Goal: Transaction & Acquisition: Purchase product/service

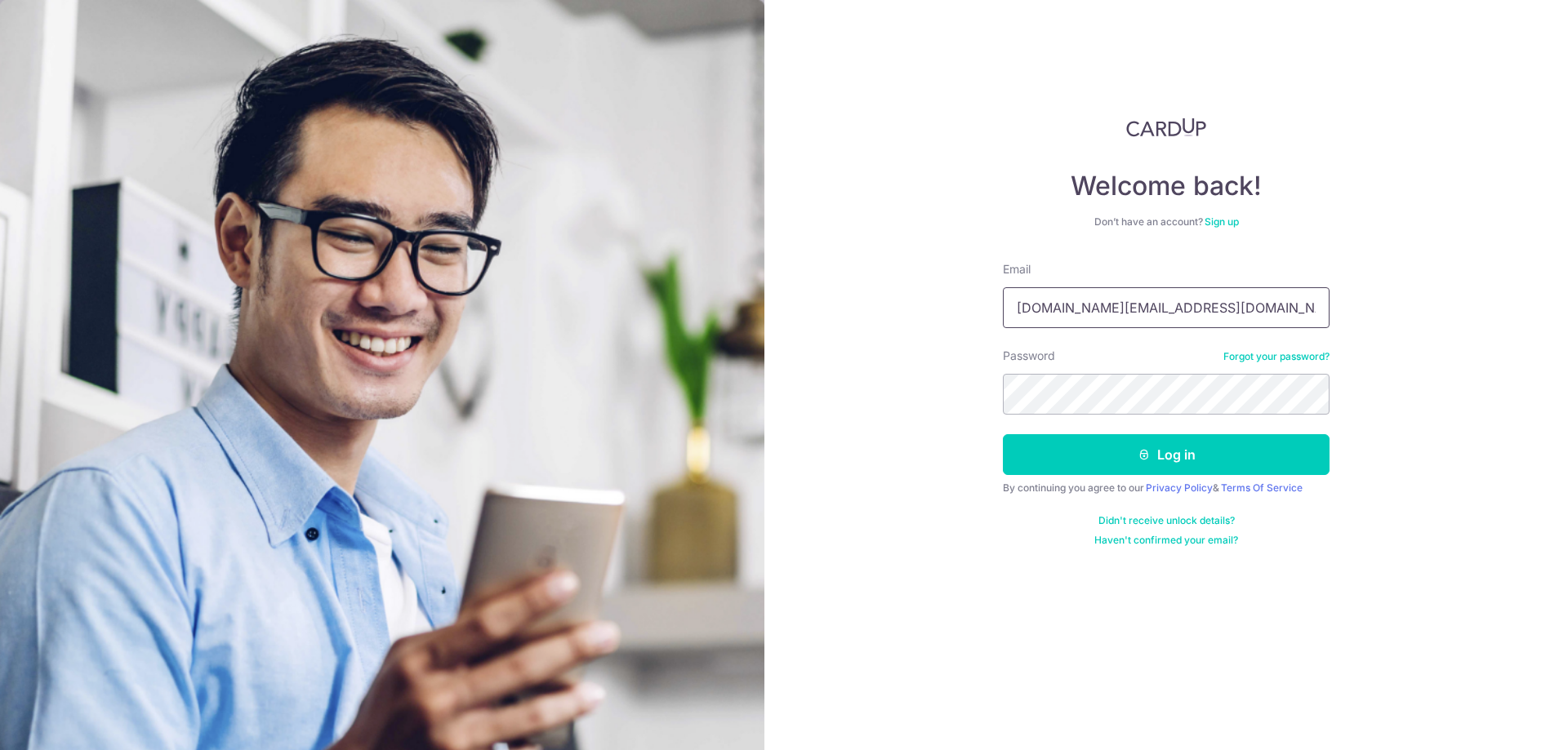
type input "[DOMAIN_NAME][EMAIL_ADDRESS][DOMAIN_NAME]"
click at [1160, 458] on button "Log in" at bounding box center [1166, 454] width 327 height 41
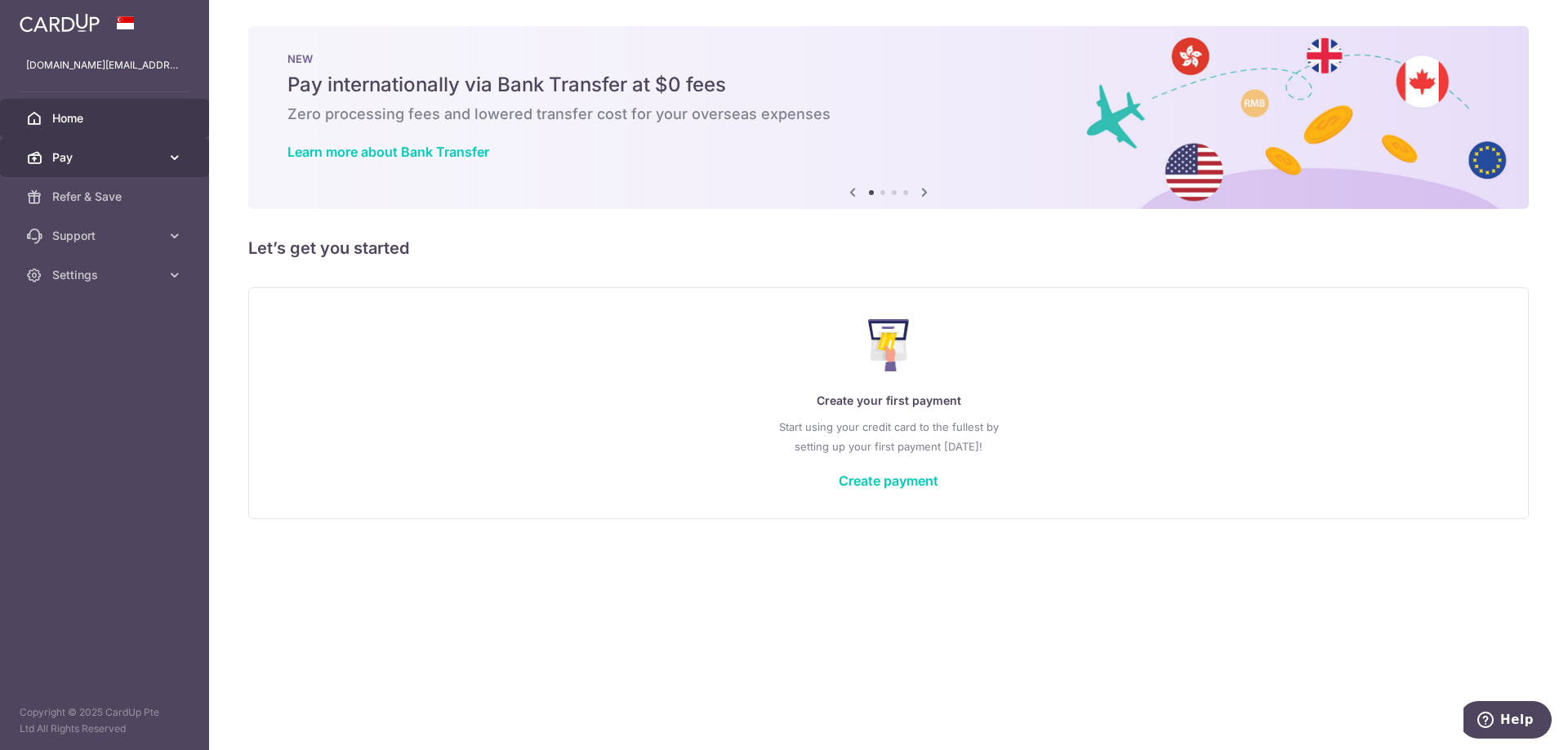
click at [184, 160] on body "samuel.zacheus.ng@gmail.com Home Pay Payments Recipients Cards Refer & Save Sup…" at bounding box center [784, 375] width 1568 height 750
click at [166, 158] on link "Pay" at bounding box center [104, 158] width 209 height 40
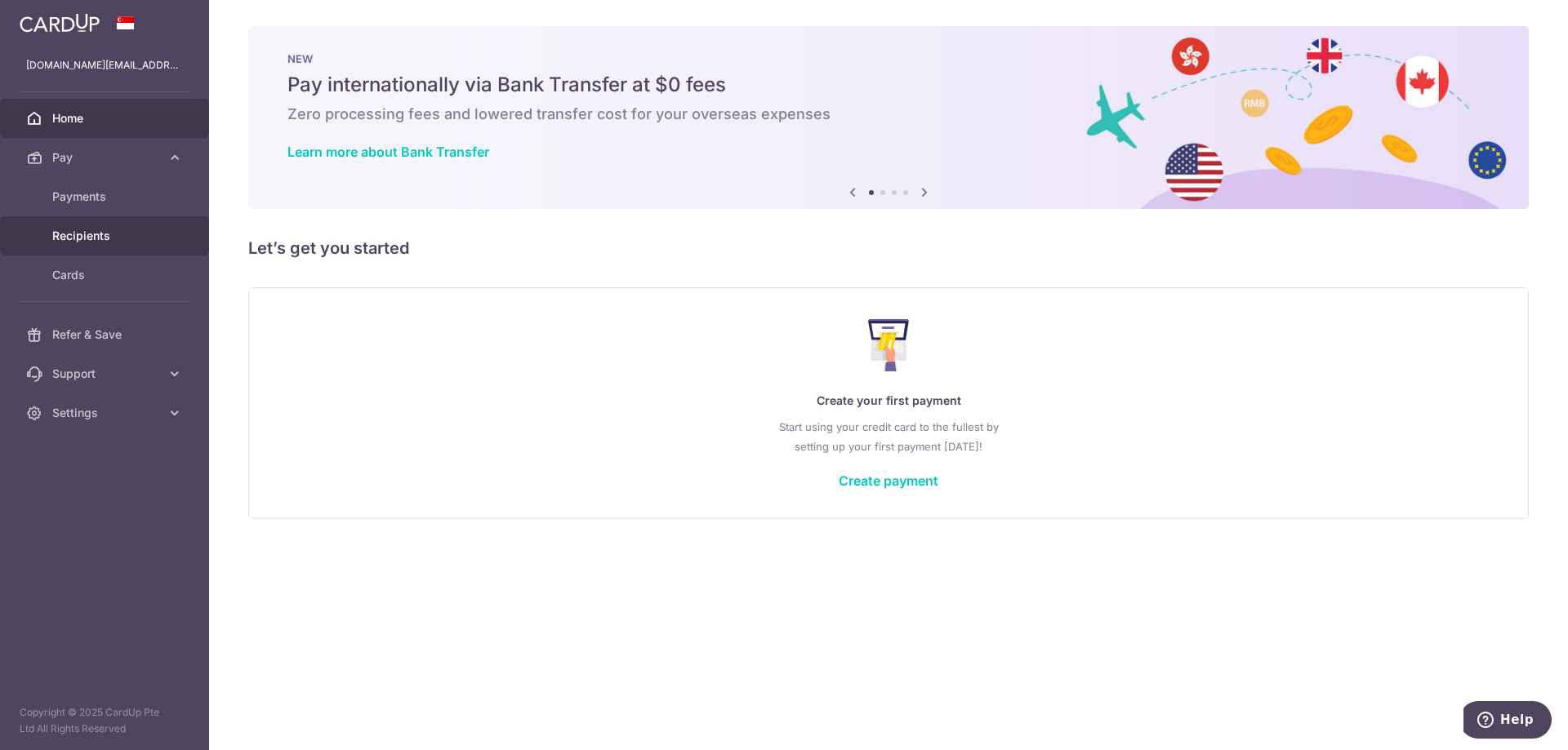
click at [114, 235] on span "Recipients" at bounding box center [106, 235] width 108 height 16
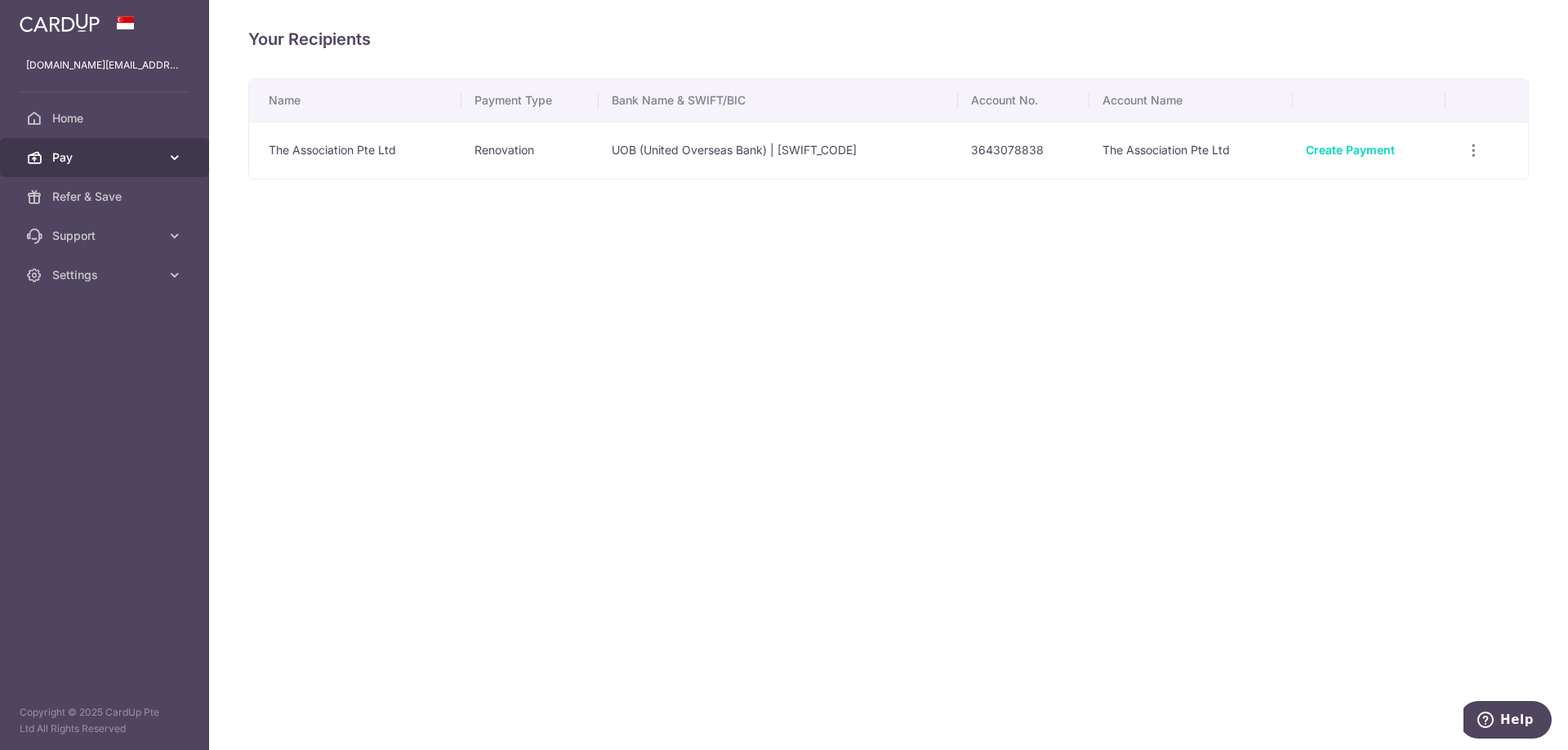
click at [175, 163] on icon at bounding box center [174, 157] width 16 height 16
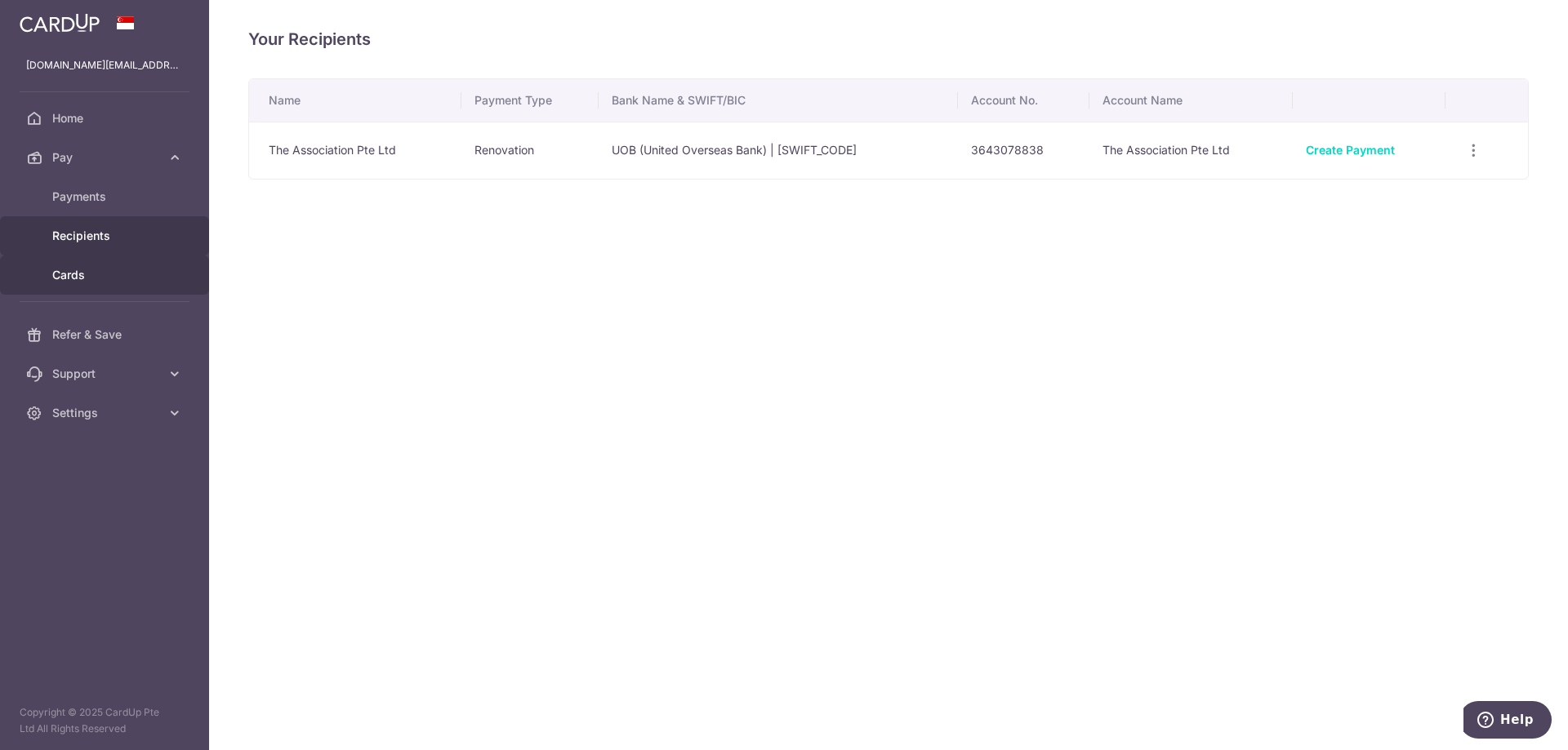
click at [123, 271] on span "Cards" at bounding box center [106, 275] width 108 height 16
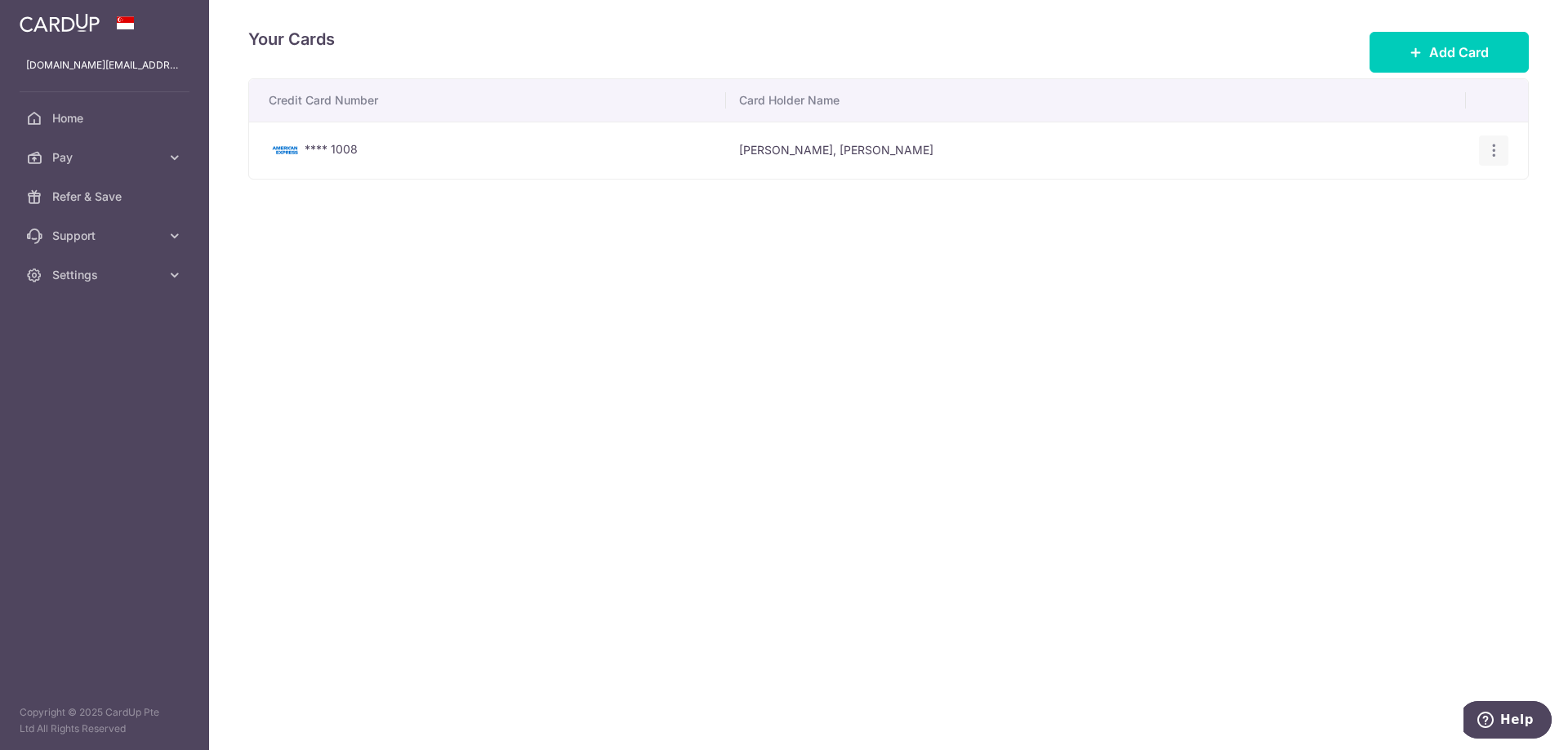
click at [1491, 148] on icon "button" at bounding box center [1494, 151] width 17 height 17
click at [1404, 232] on span "Delete" at bounding box center [1439, 235] width 111 height 20
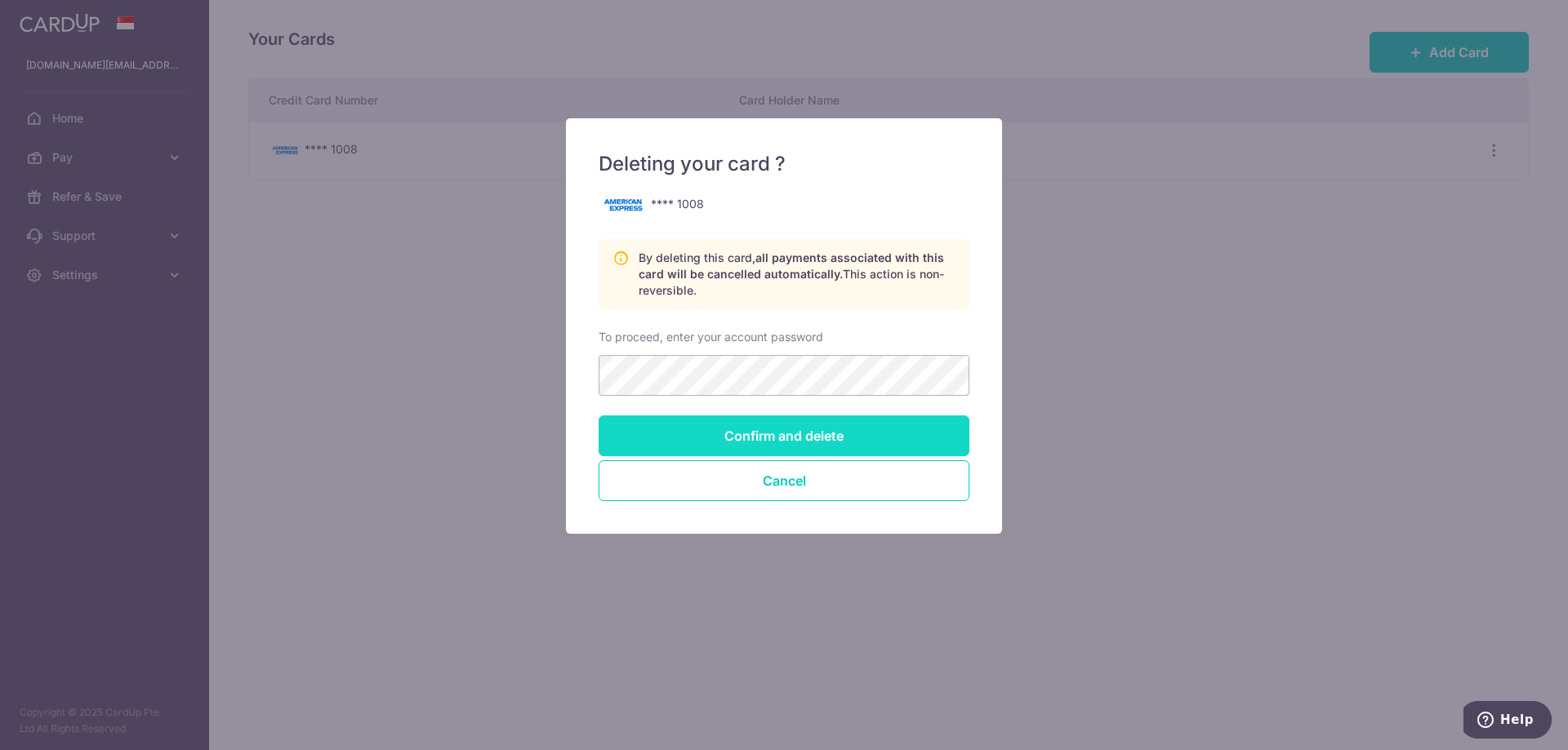
click at [783, 441] on input "Confirm and delete" at bounding box center [784, 435] width 371 height 41
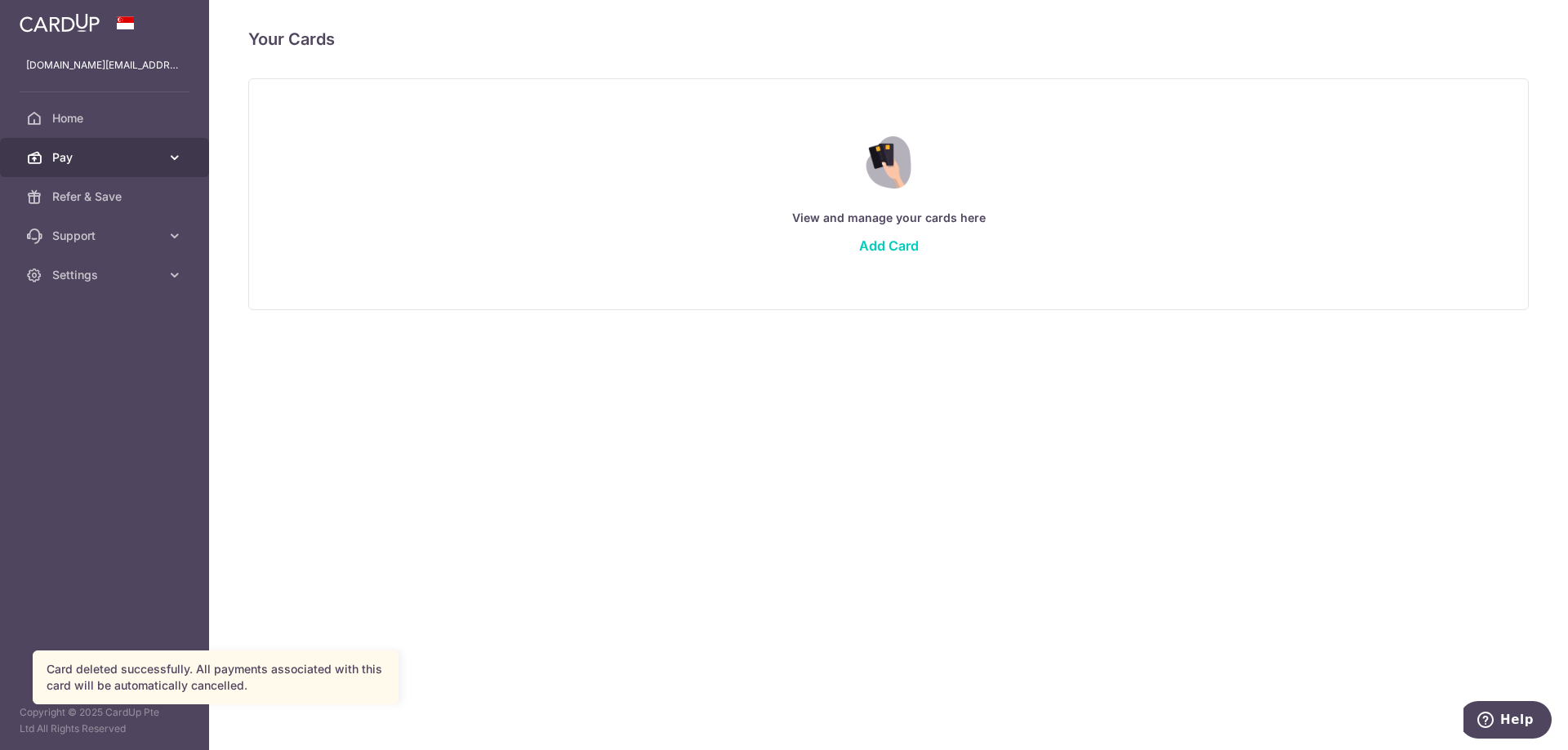
click at [120, 160] on span "Pay" at bounding box center [106, 157] width 108 height 16
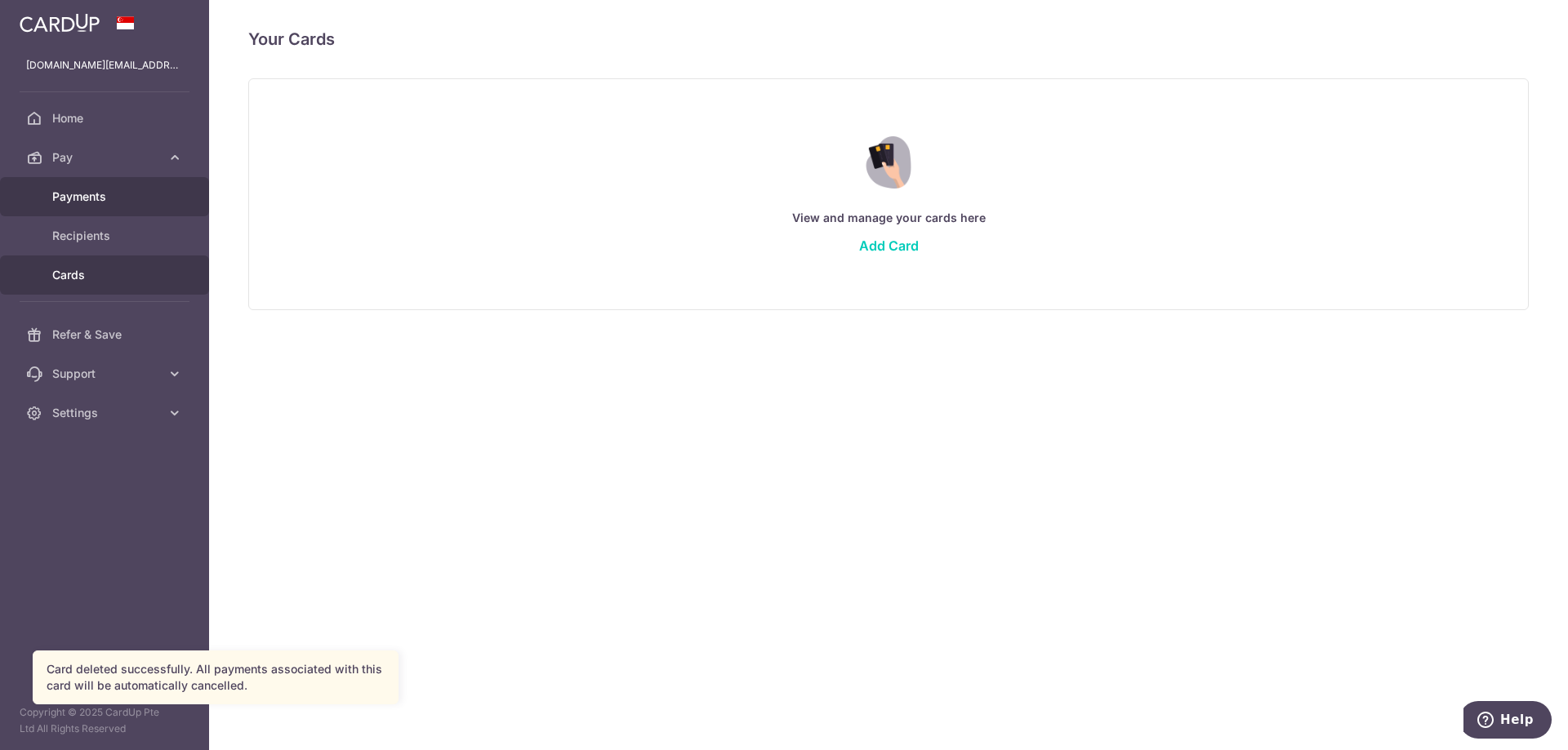
click at [92, 200] on span "Payments" at bounding box center [106, 196] width 108 height 16
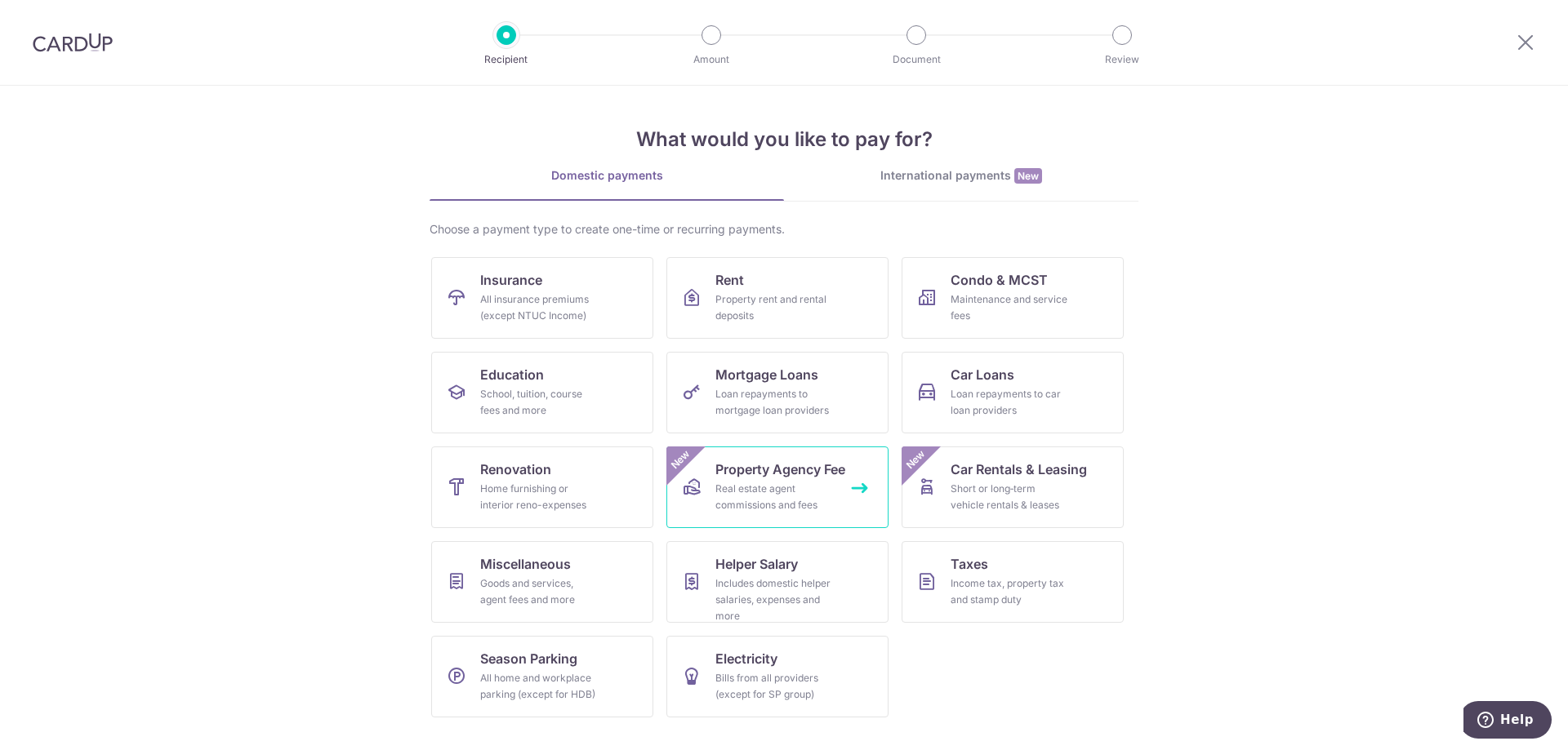
click at [818, 486] on div "Real estate agent commissions and fees" at bounding box center [774, 497] width 118 height 33
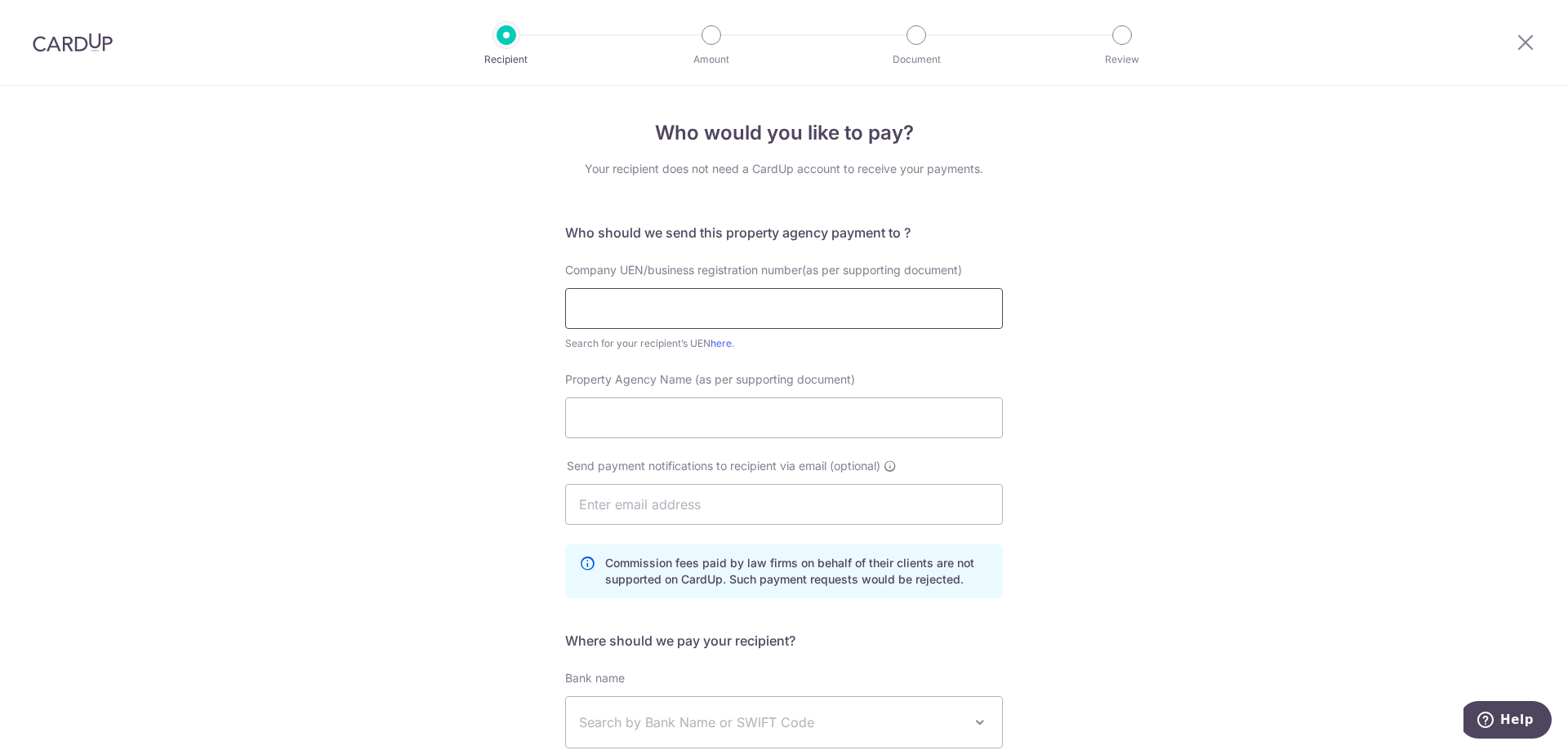
click at [782, 296] on input "text" at bounding box center [784, 308] width 438 height 41
click at [743, 299] on input "text" at bounding box center [784, 308] width 438 height 41
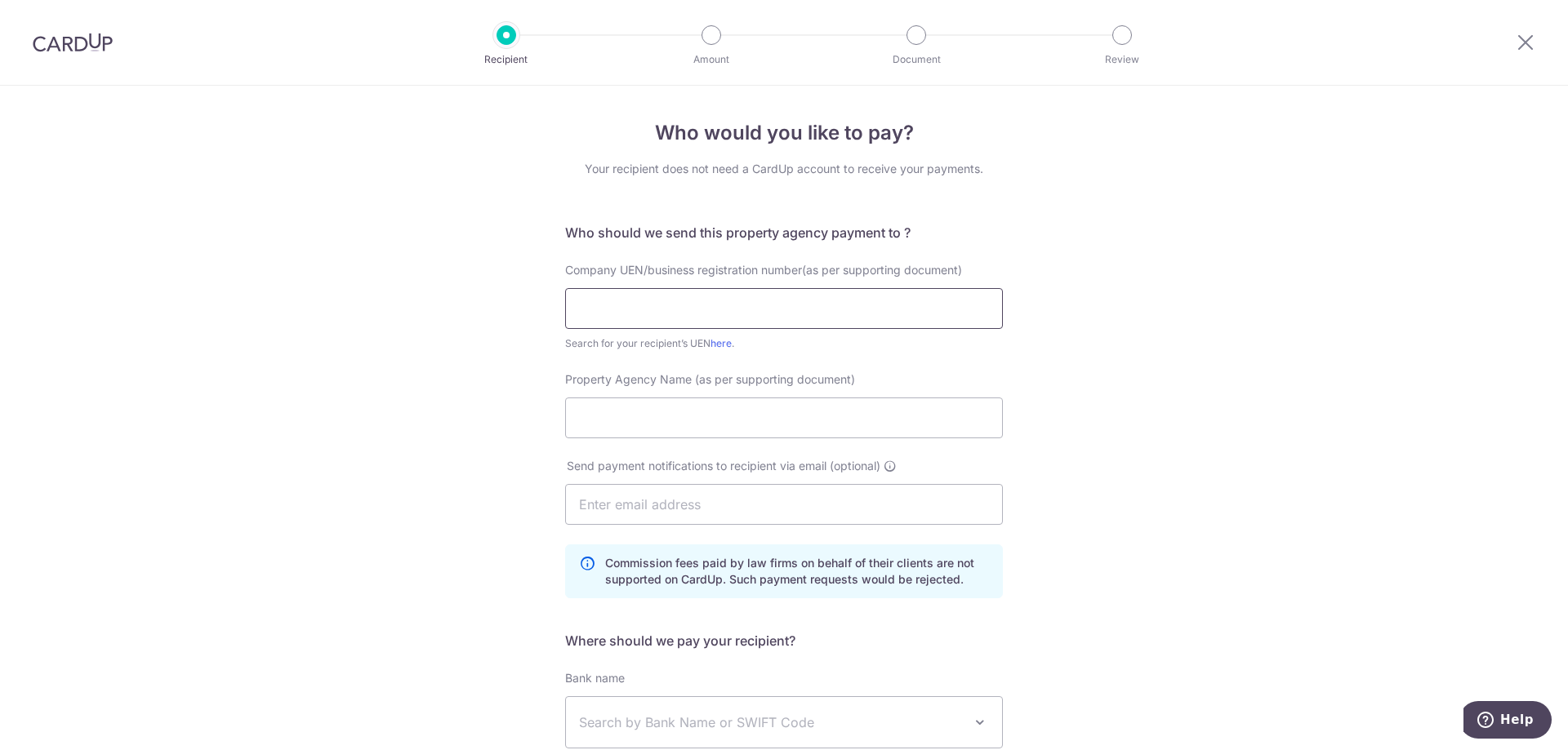
click at [743, 299] on input "text" at bounding box center [784, 308] width 438 height 41
click at [743, 303] on input "text" at bounding box center [784, 308] width 438 height 41
click at [743, 304] on input "text" at bounding box center [784, 308] width 438 height 41
type input "PROPNEX REALTY PTE LTD"
drag, startPoint x: 776, startPoint y: 311, endPoint x: 472, endPoint y: 296, distance: 304.4
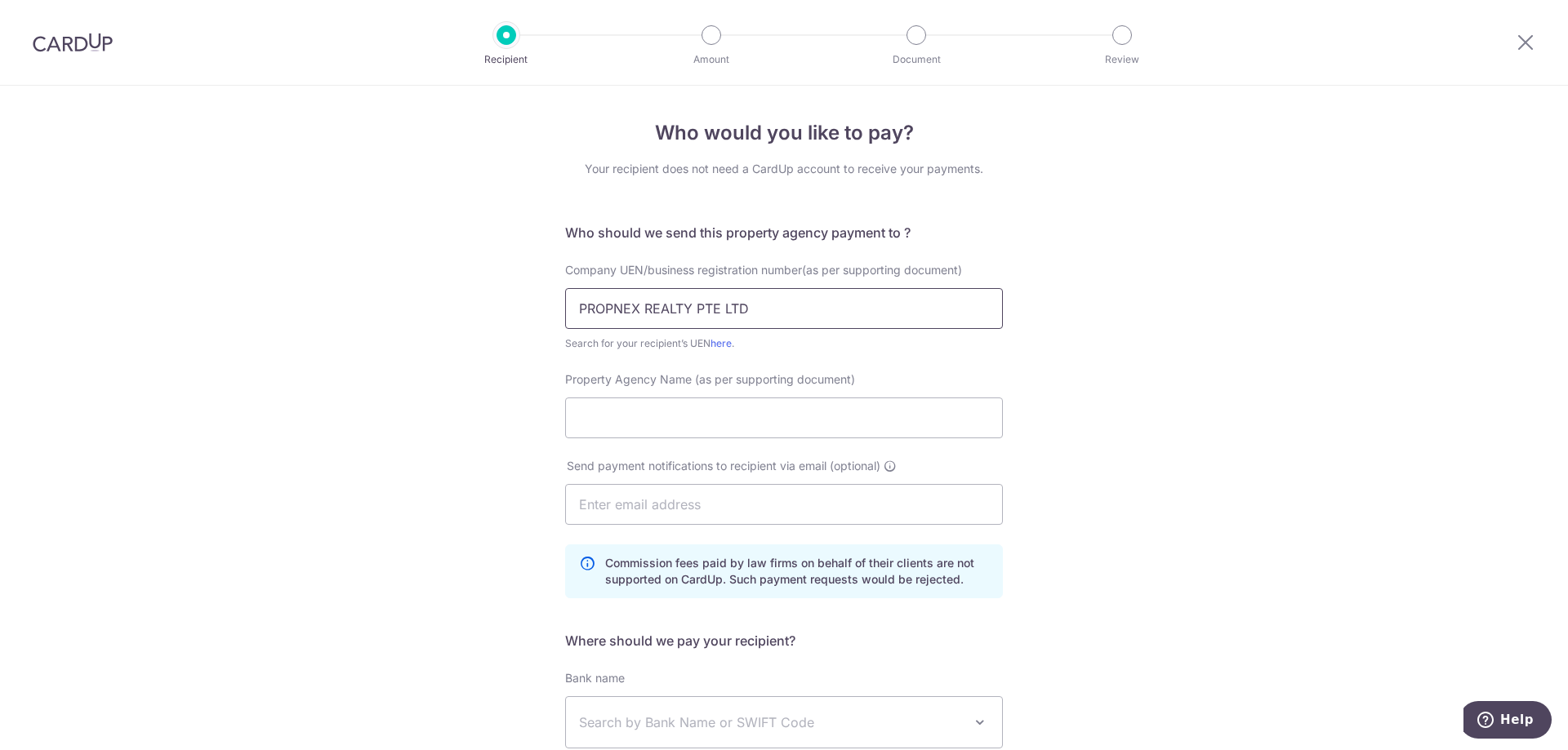
click at [472, 296] on div "Who would you like to pay? Your recipient does not need a CardUp account to rec…" at bounding box center [784, 537] width 1568 height 903
type input "\"
click at [644, 312] on input "text" at bounding box center [784, 308] width 438 height 41
click at [717, 342] on link "here" at bounding box center [721, 342] width 21 height 12
click at [718, 311] on input "text" at bounding box center [784, 308] width 438 height 41
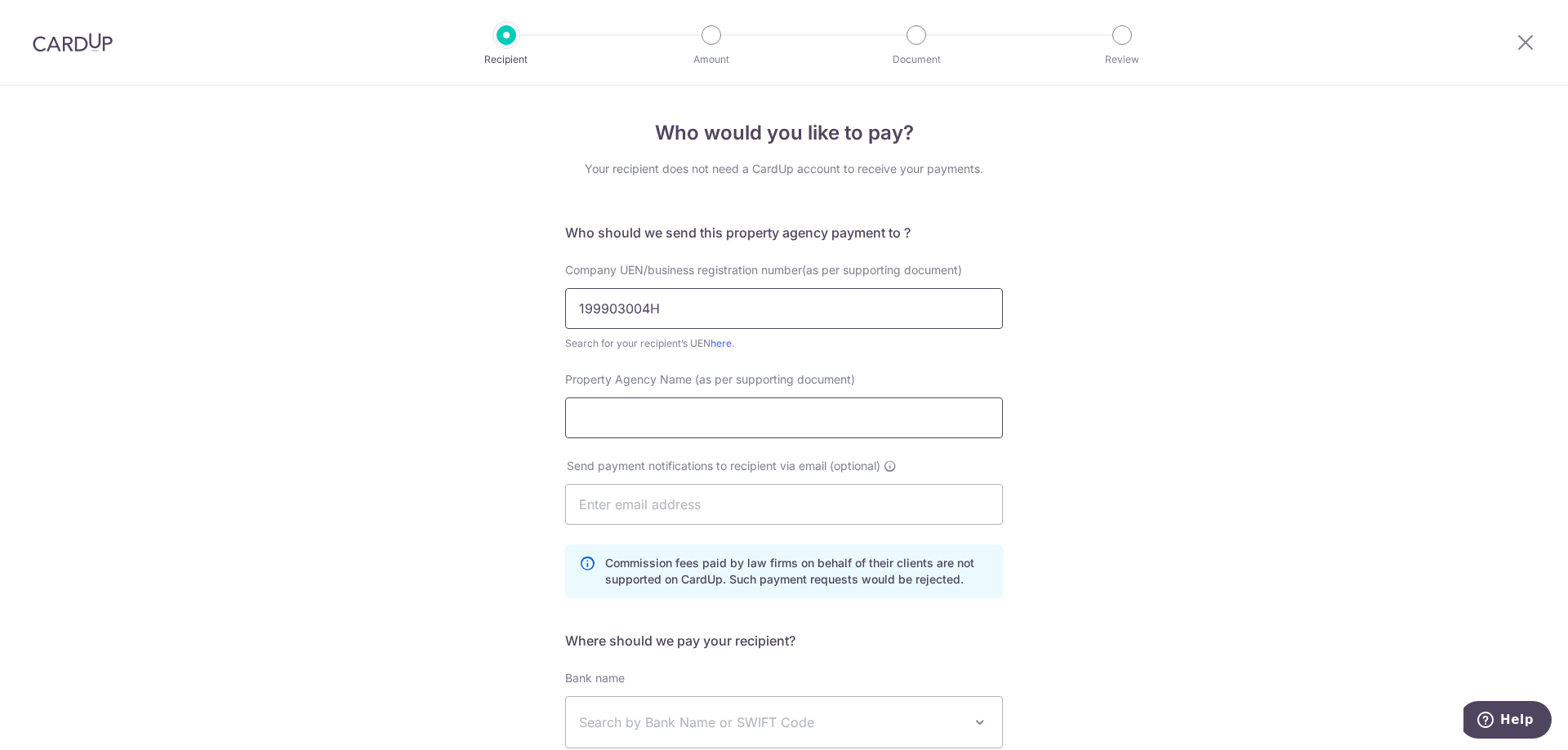
type input "199903004H"
click at [683, 425] on input "Property Agency Name (as per supporting document)" at bounding box center [784, 417] width 438 height 41
type input "PROPNEX REALTY PTE LTD"
click at [764, 504] on input "text" at bounding box center [784, 504] width 438 height 41
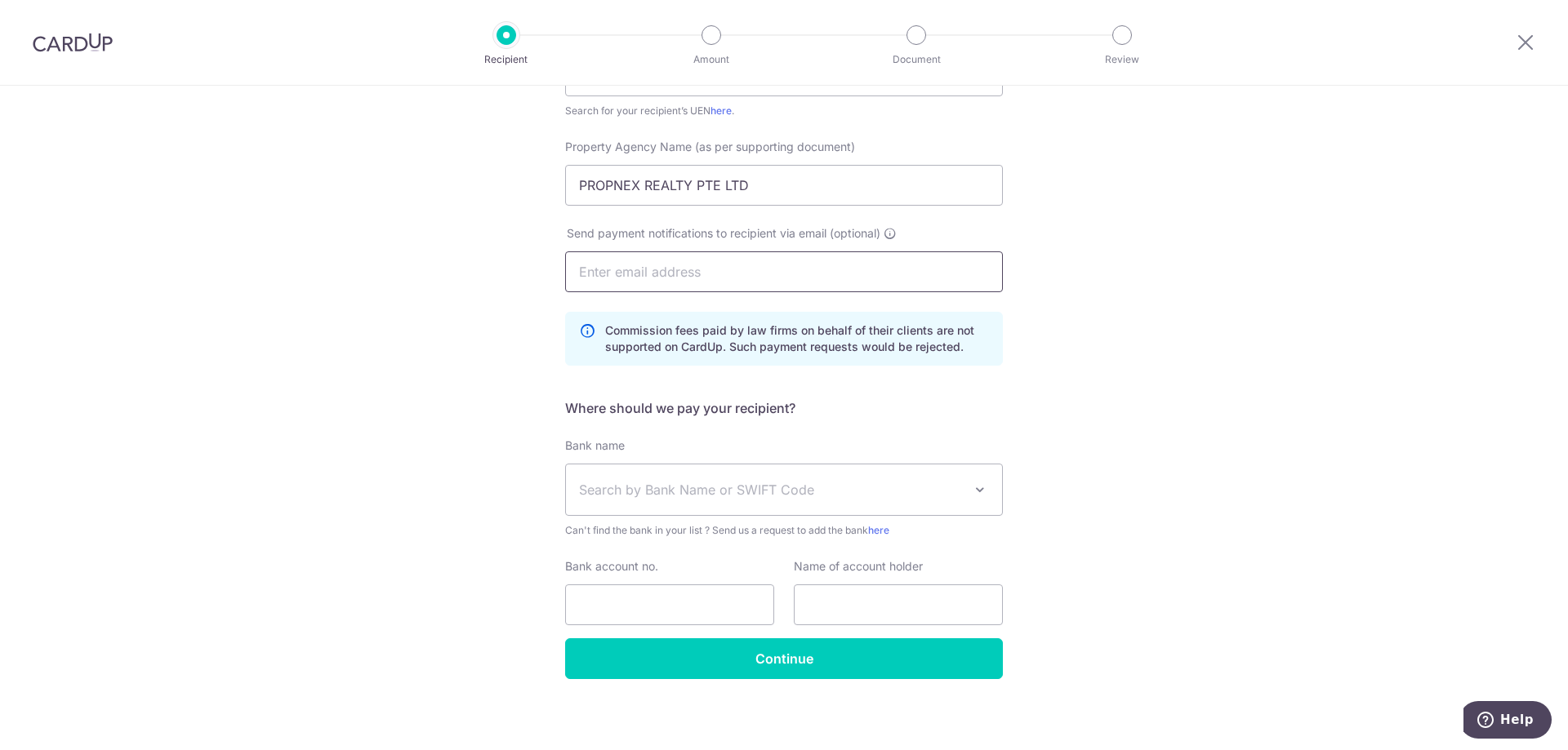
scroll to position [239, 0]
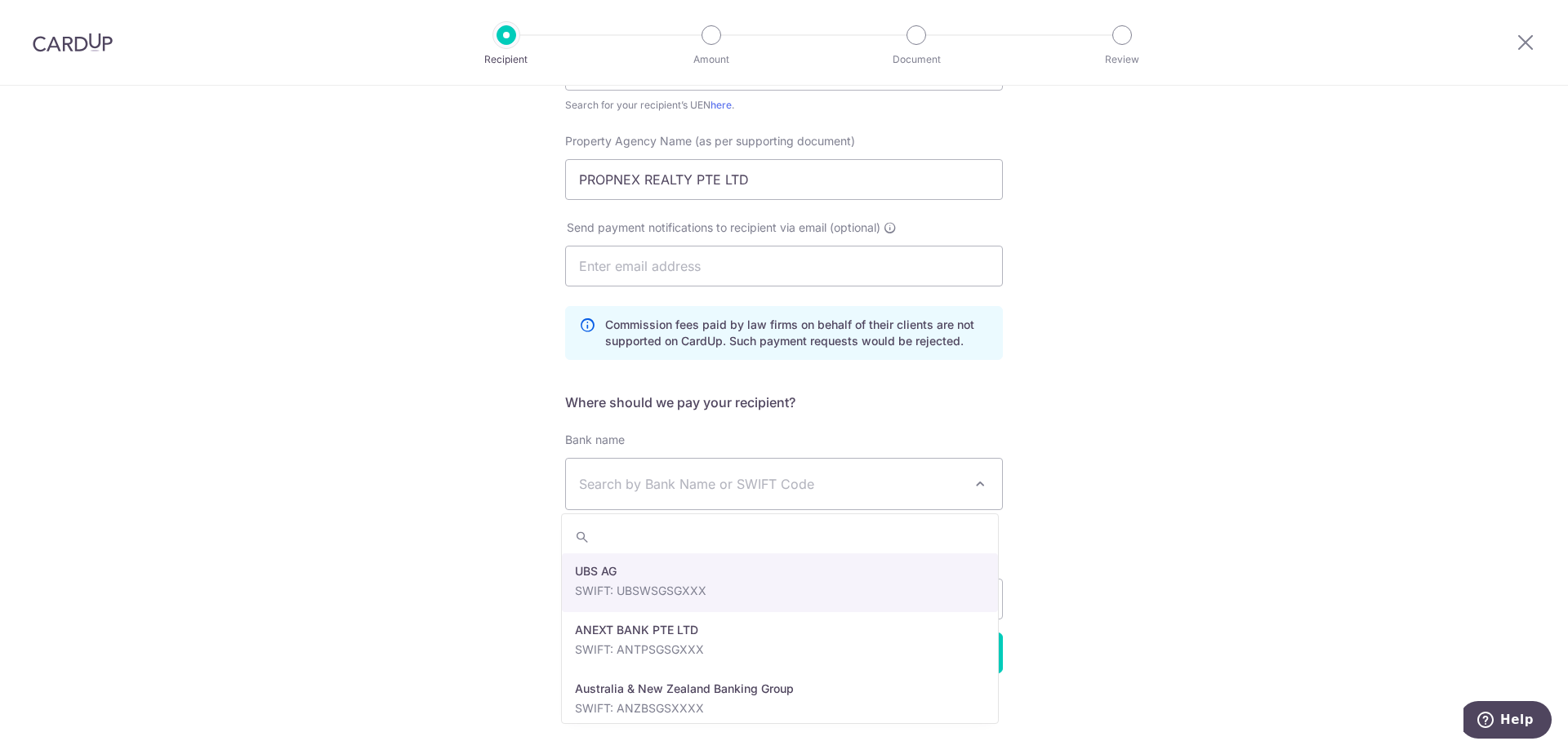
click at [724, 487] on span "Search by Bank Name or SWIFT Code" at bounding box center [770, 484] width 384 height 20
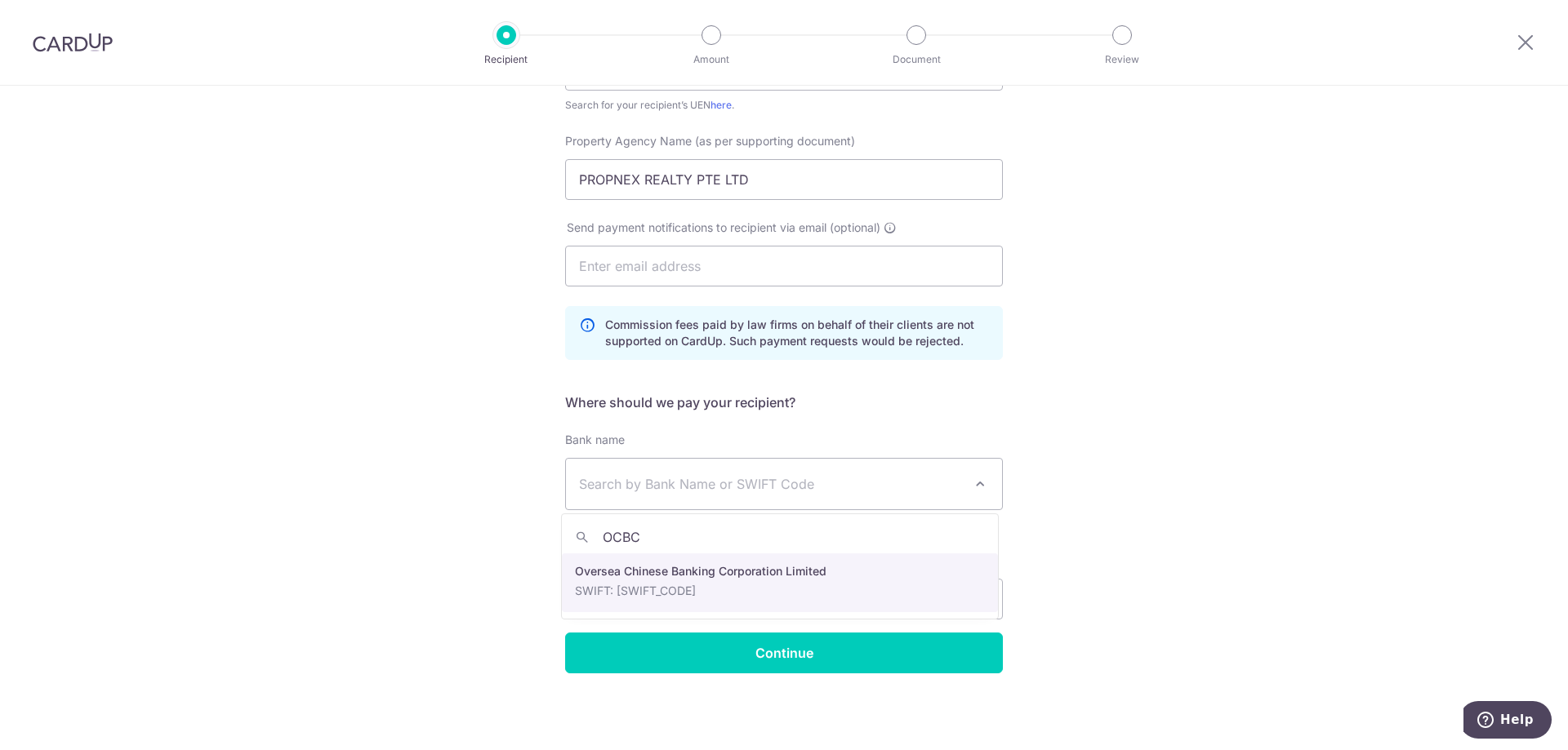
type input "OCBC"
select select "12"
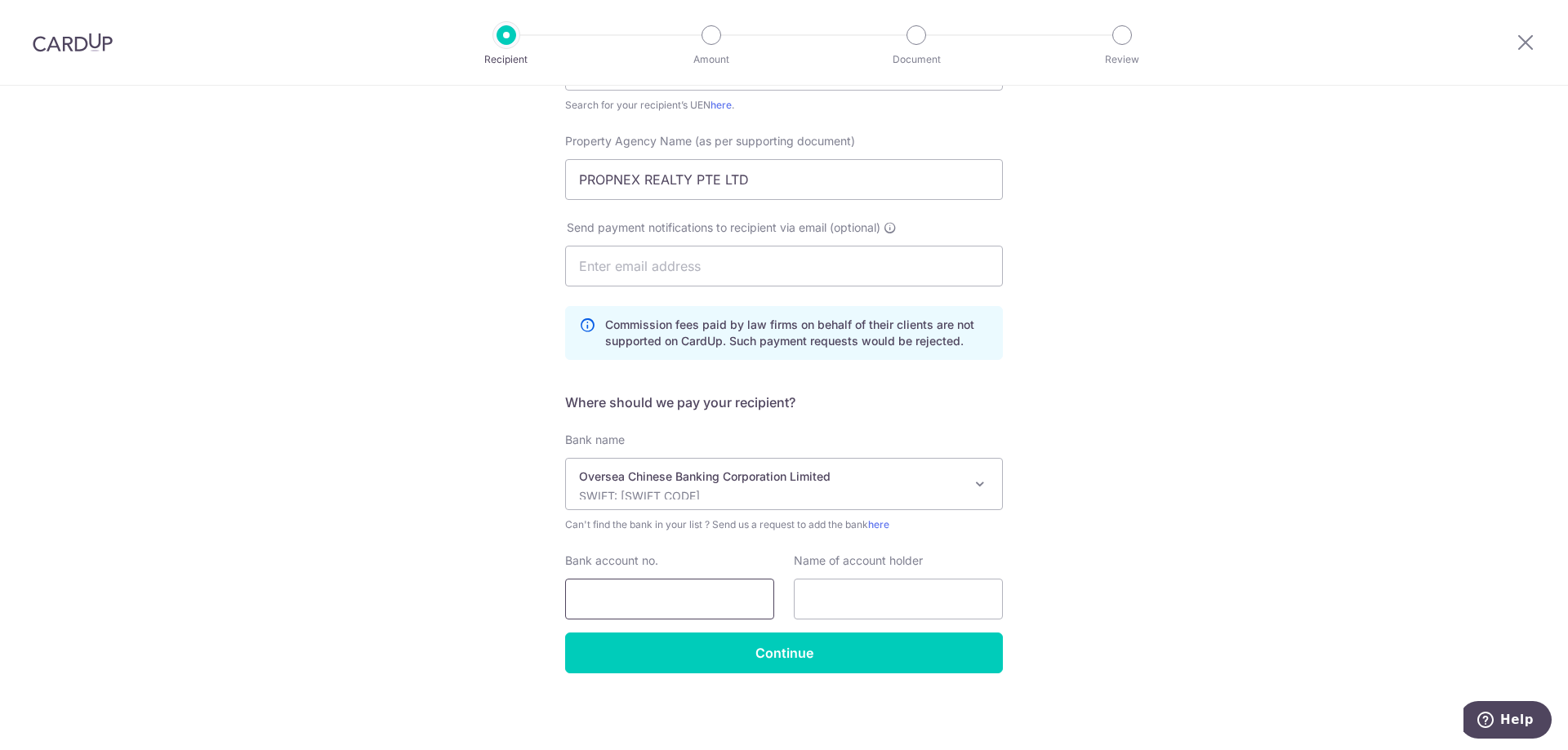
click at [684, 599] on input "Bank account no." at bounding box center [669, 598] width 209 height 41
click at [688, 602] on input "Bank account no." at bounding box center [669, 598] width 209 height 41
type input "501-807-101-001"
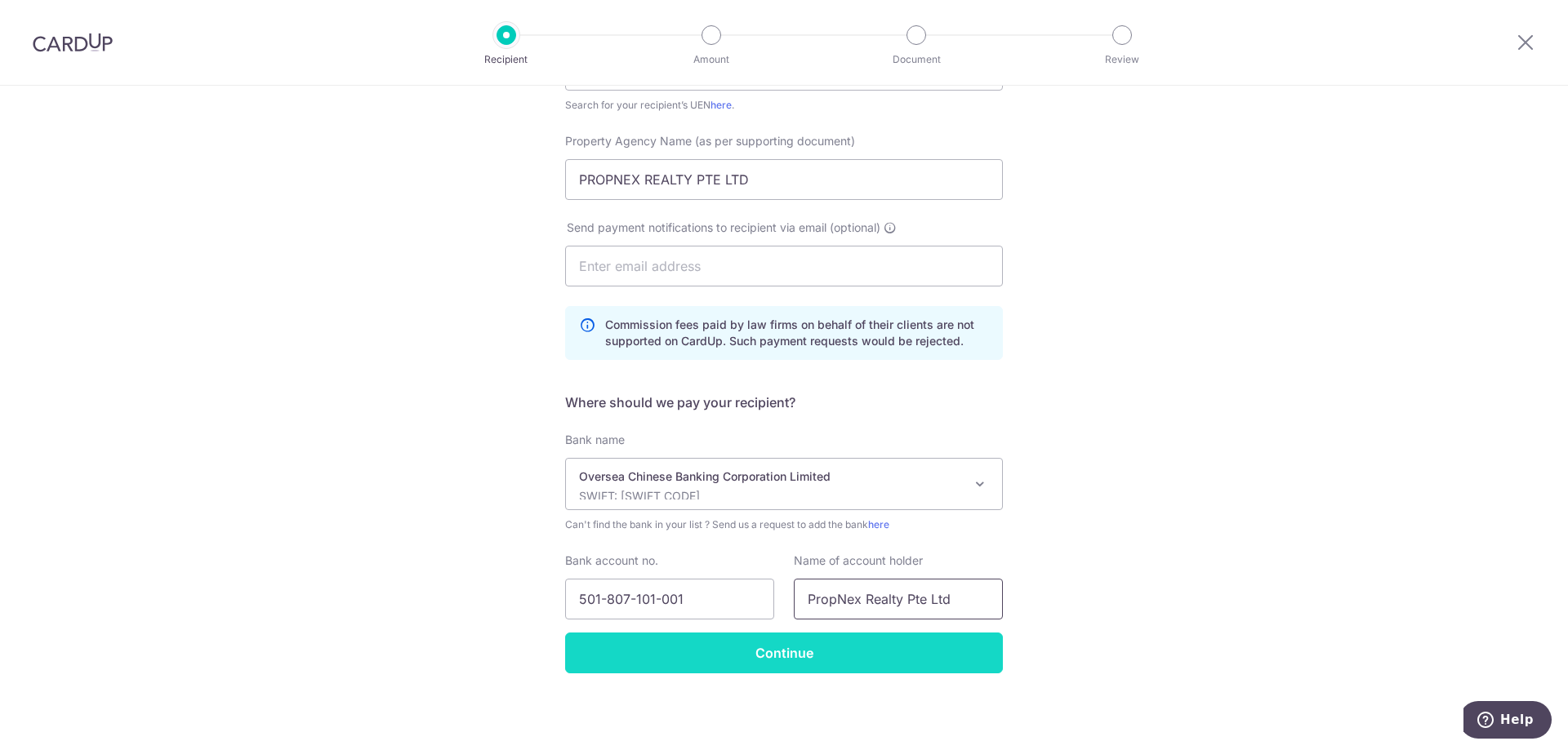
type input "PropNex Realty Pte Ltd"
click at [786, 656] on input "Continue" at bounding box center [784, 652] width 438 height 41
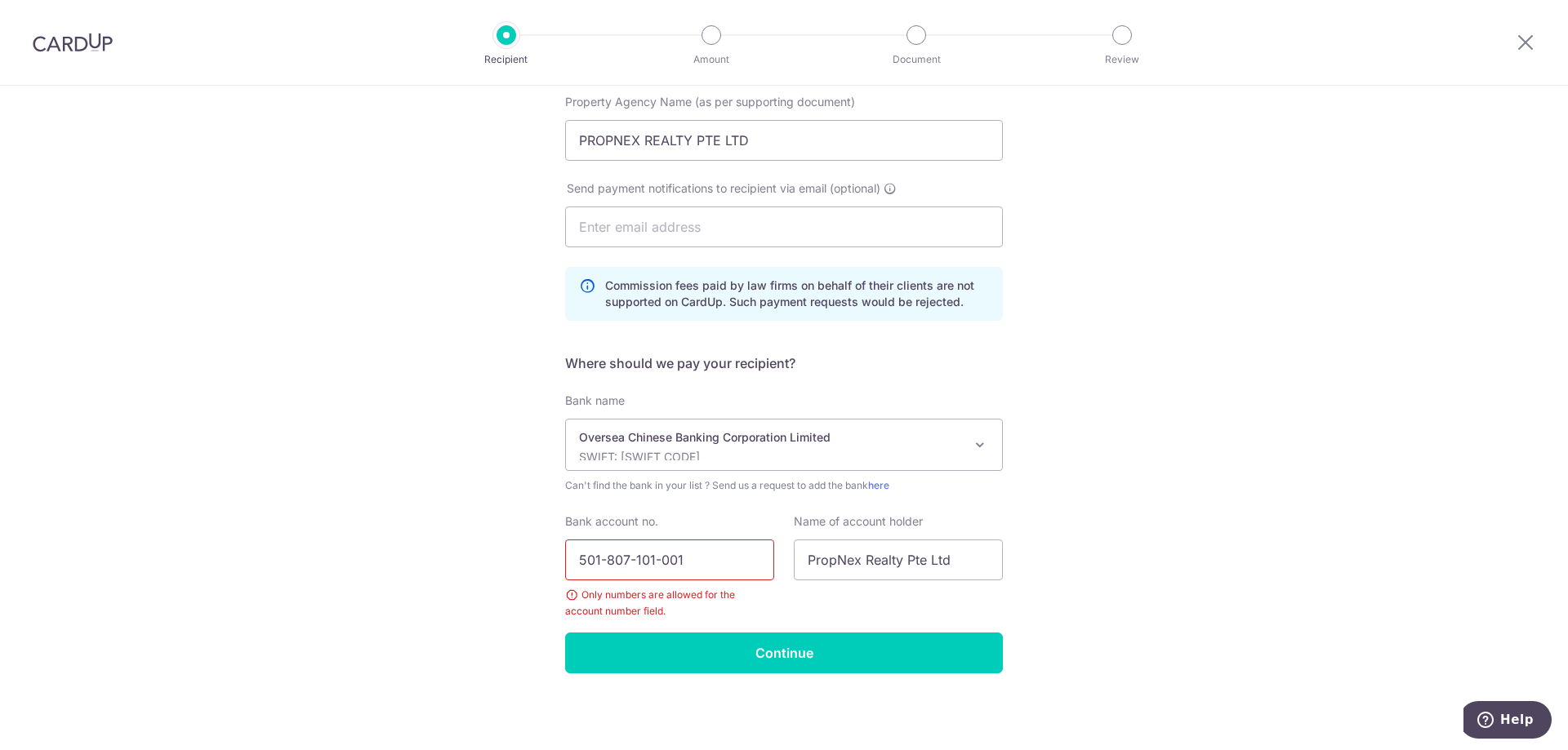
click at [601, 559] on input "501-807-101-001" at bounding box center [669, 559] width 209 height 41
click at [628, 559] on input "501807-101-001" at bounding box center [669, 559] width 209 height 41
click at [649, 558] on input "501807101-001" at bounding box center [669, 559] width 209 height 41
type input "501807101001"
click at [741, 646] on input "Continue" at bounding box center [784, 652] width 438 height 41
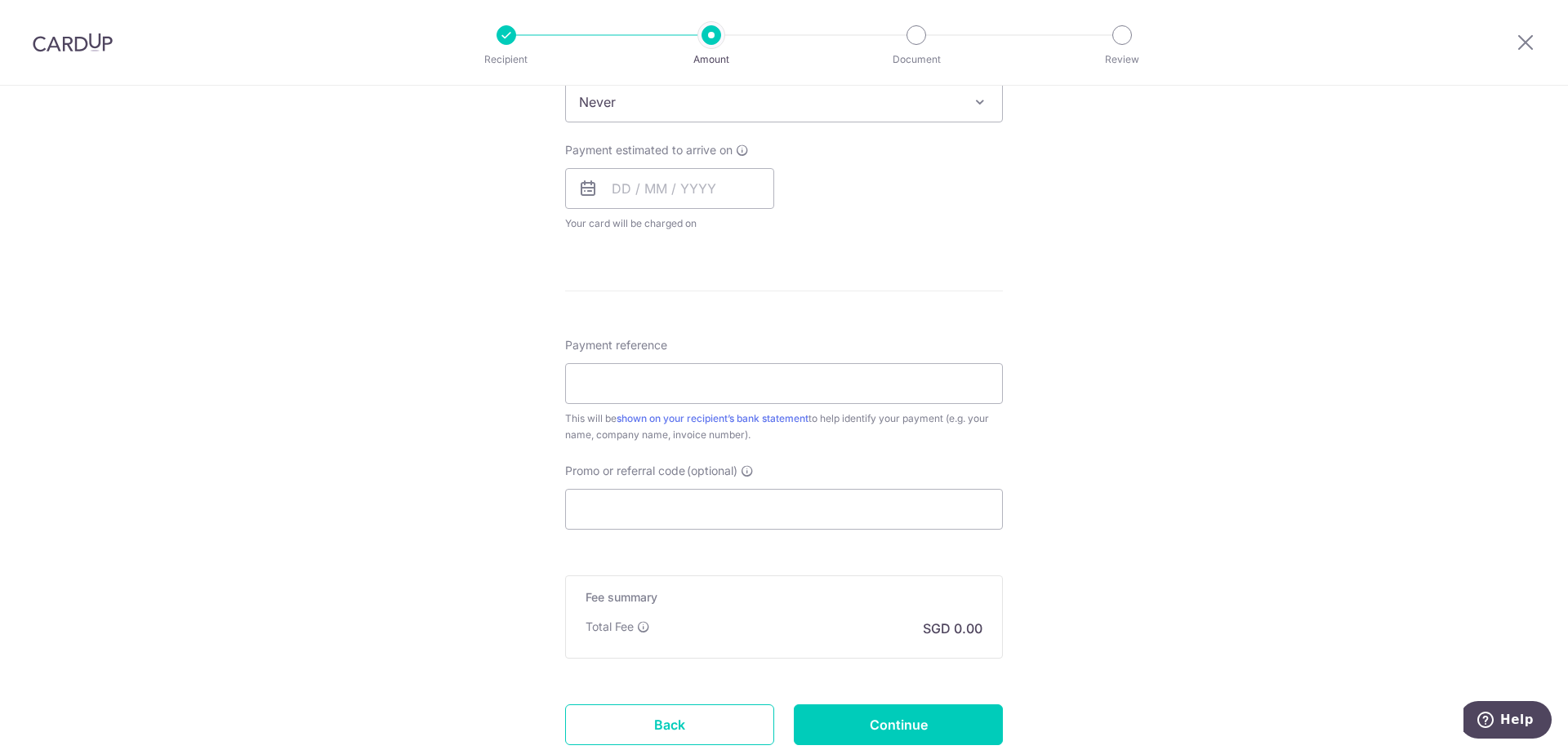
scroll to position [735, 0]
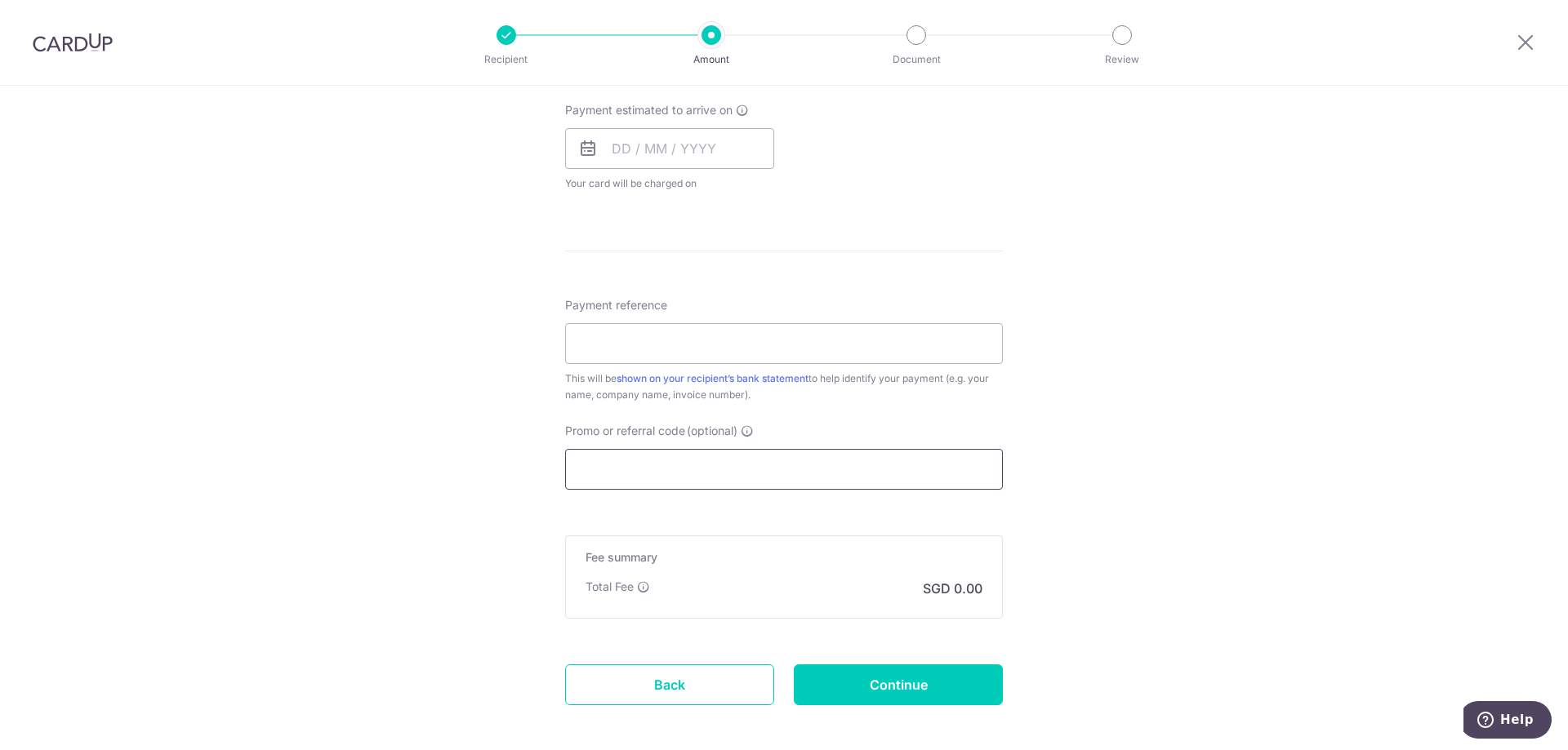
click at [693, 466] on input "Promo or referral code (optional)" at bounding box center [784, 469] width 438 height 41
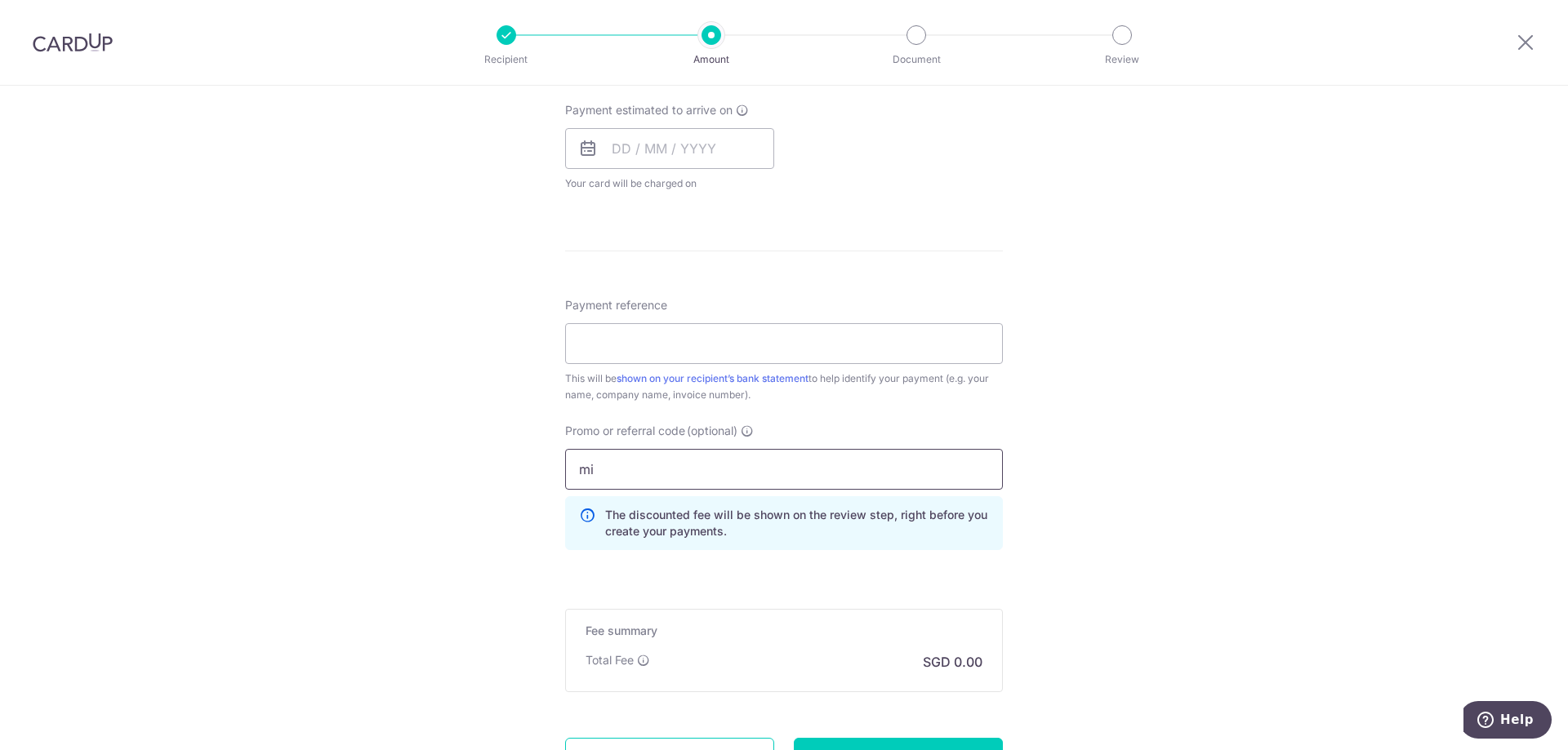
type input "m"
type input "M"
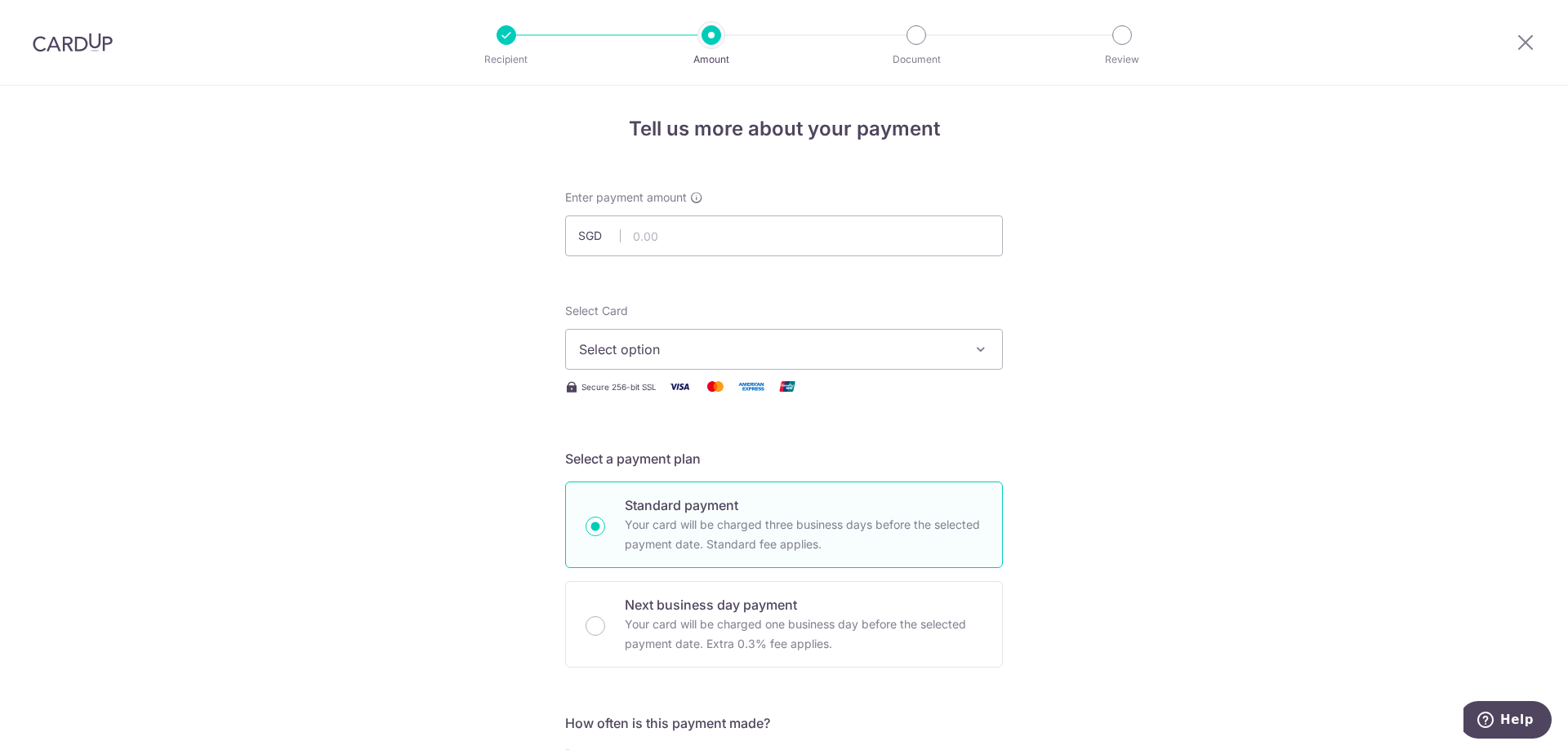
scroll to position [0, 0]
click at [681, 243] on input "text" at bounding box center [784, 240] width 438 height 41
type input "9,679.20"
click at [834, 354] on span "Select option" at bounding box center [768, 353] width 380 height 20
click at [645, 399] on span "Add credit card" at bounding box center [798, 398] width 380 height 16
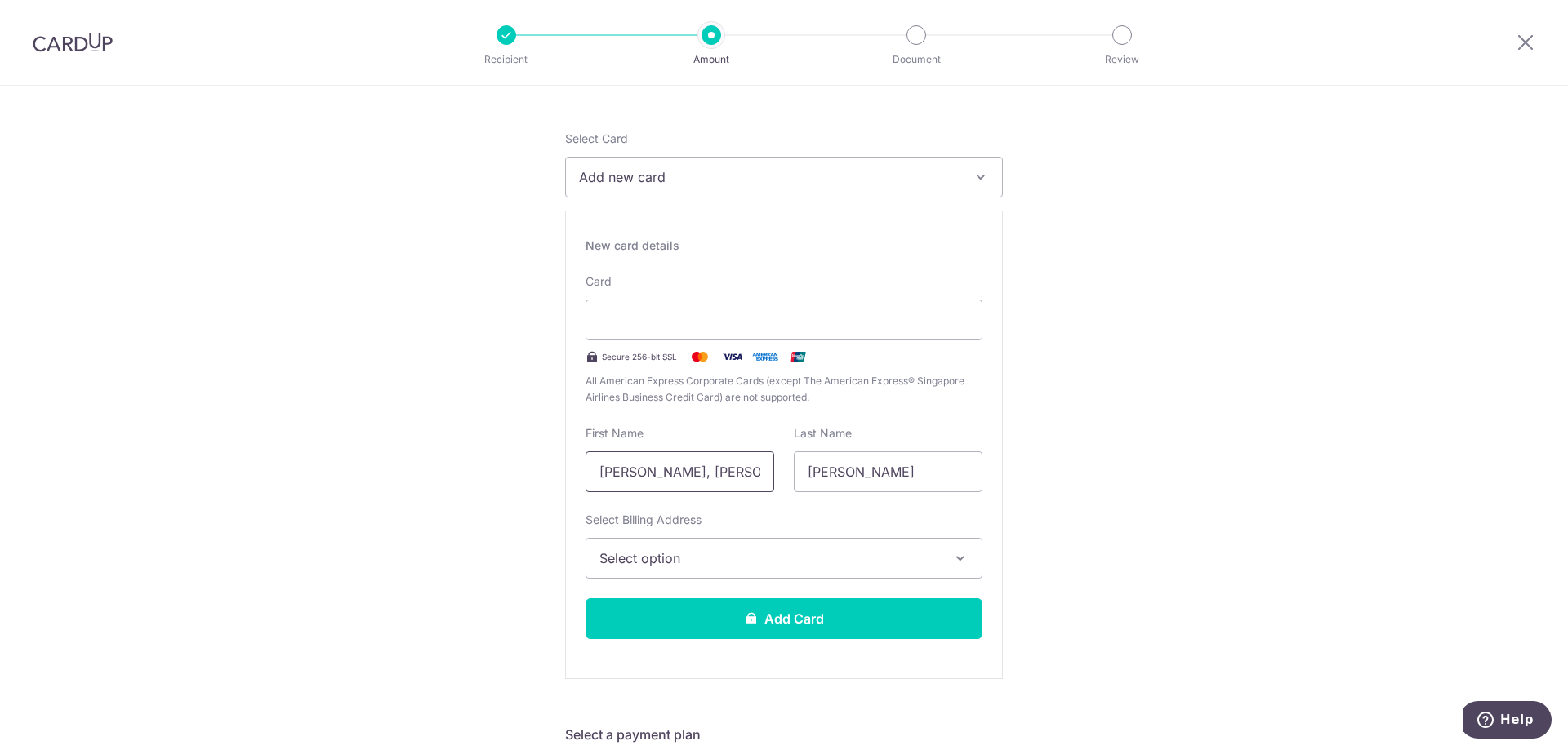
scroll to position [245, 0]
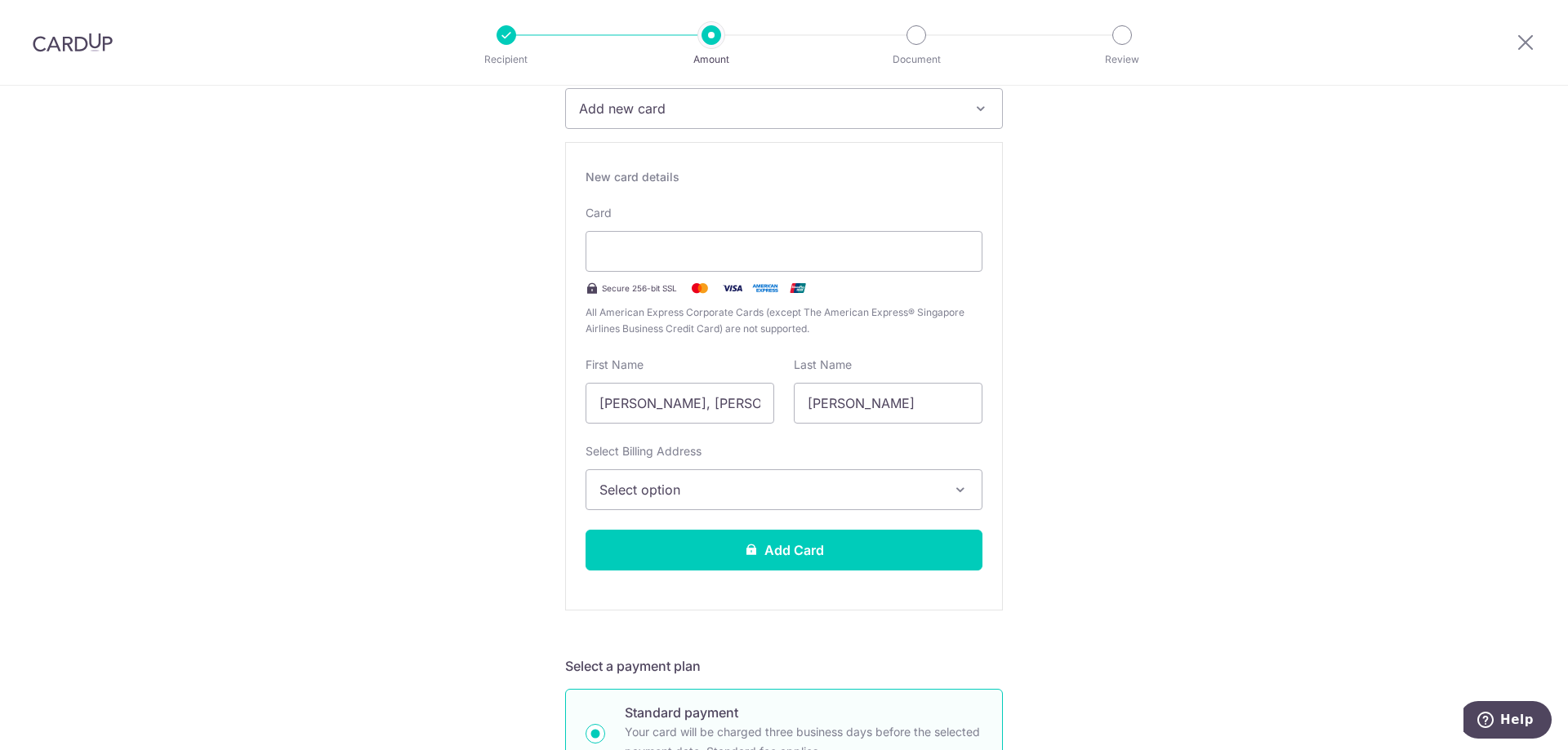
type input "08 / 2030"
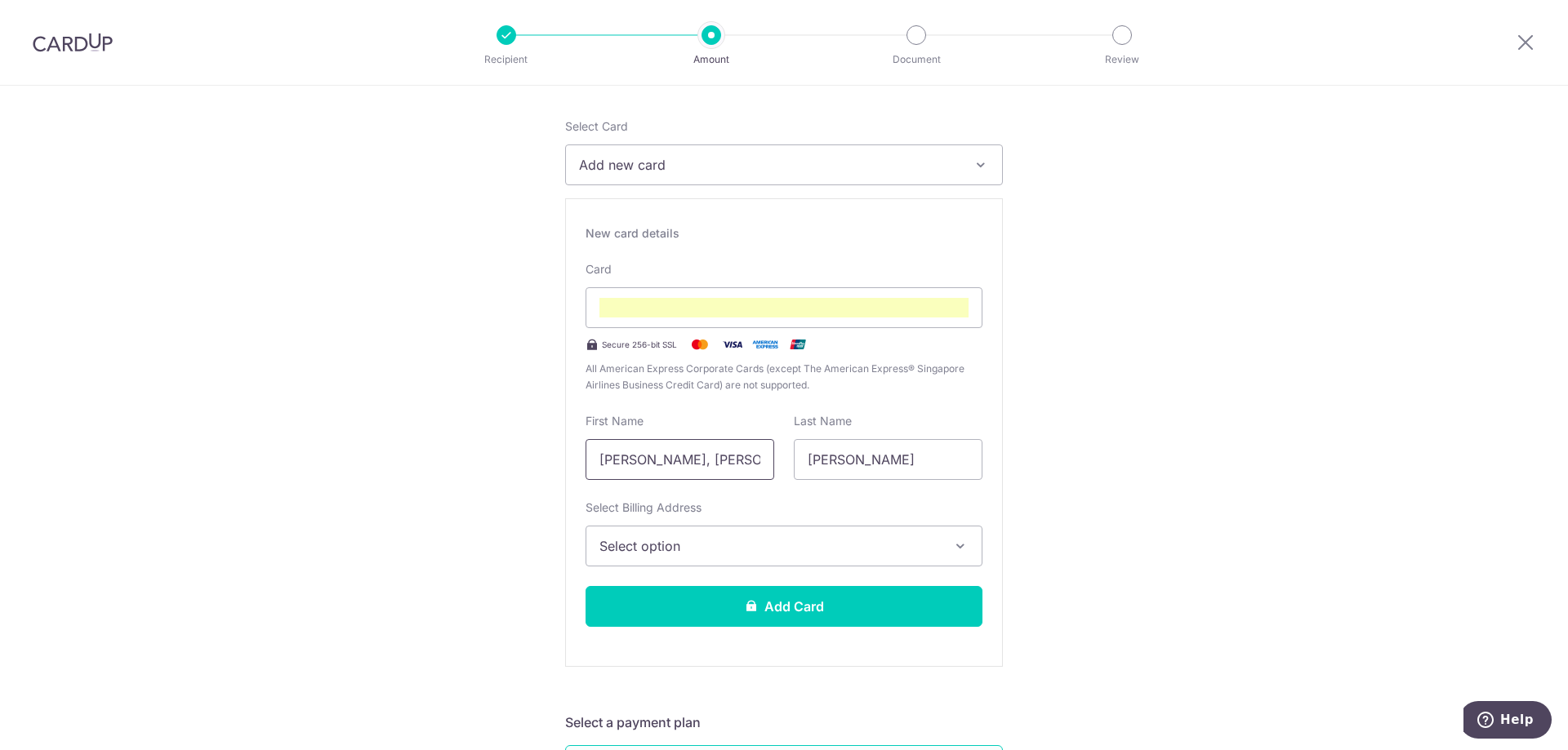
scroll to position [160, 0]
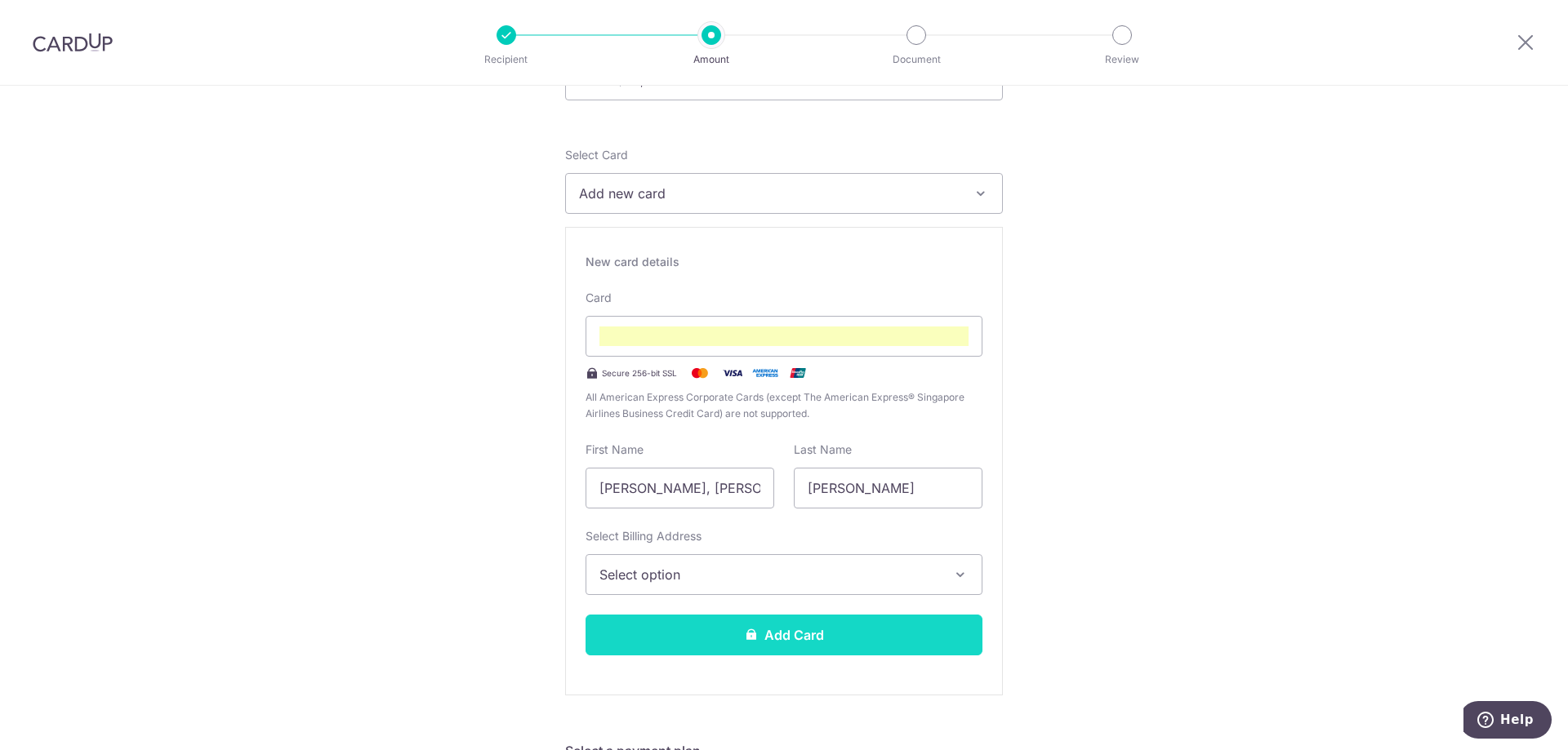
click at [785, 628] on button "Add Card" at bounding box center [784, 634] width 396 height 41
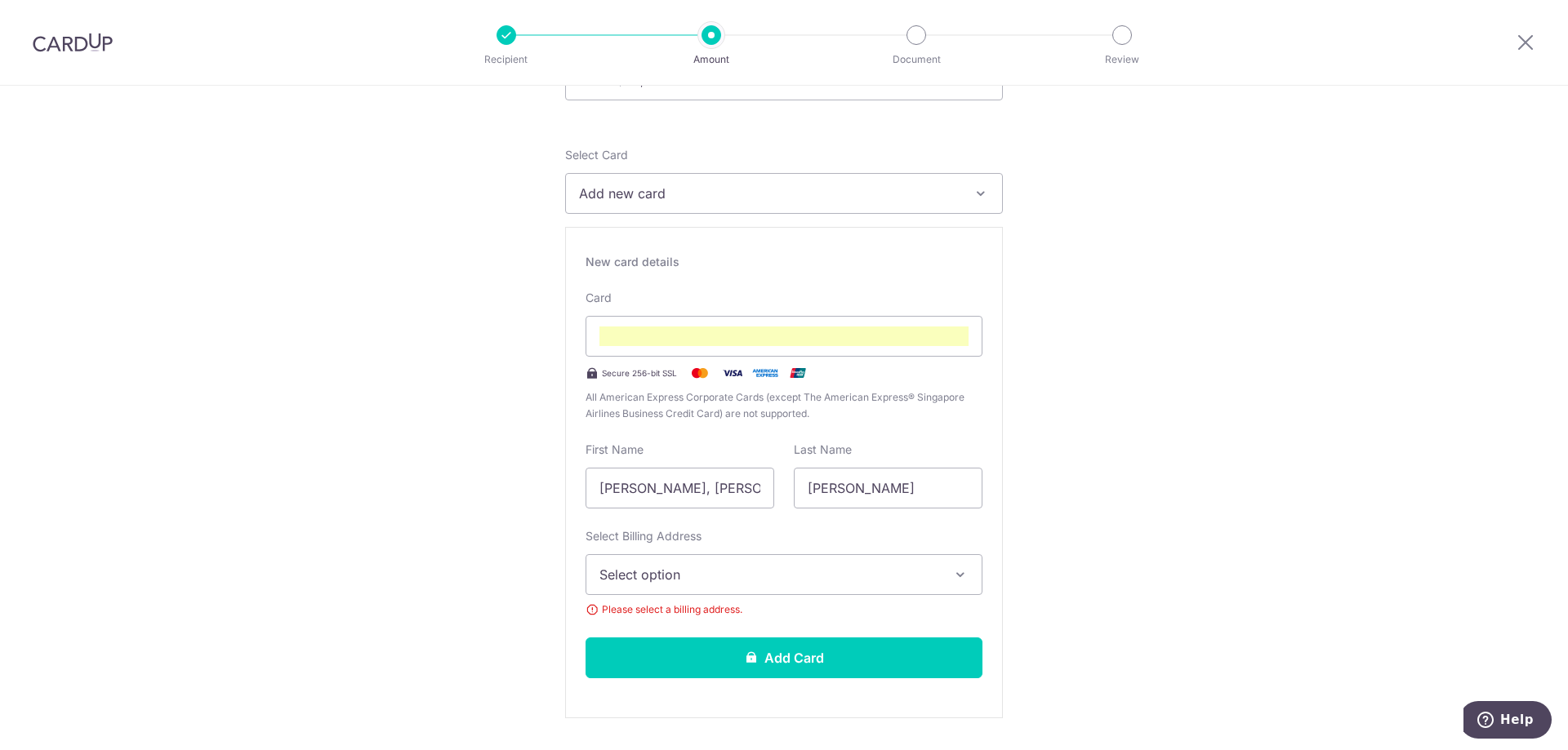
click at [750, 571] on span "Select option" at bounding box center [769, 575] width 340 height 20
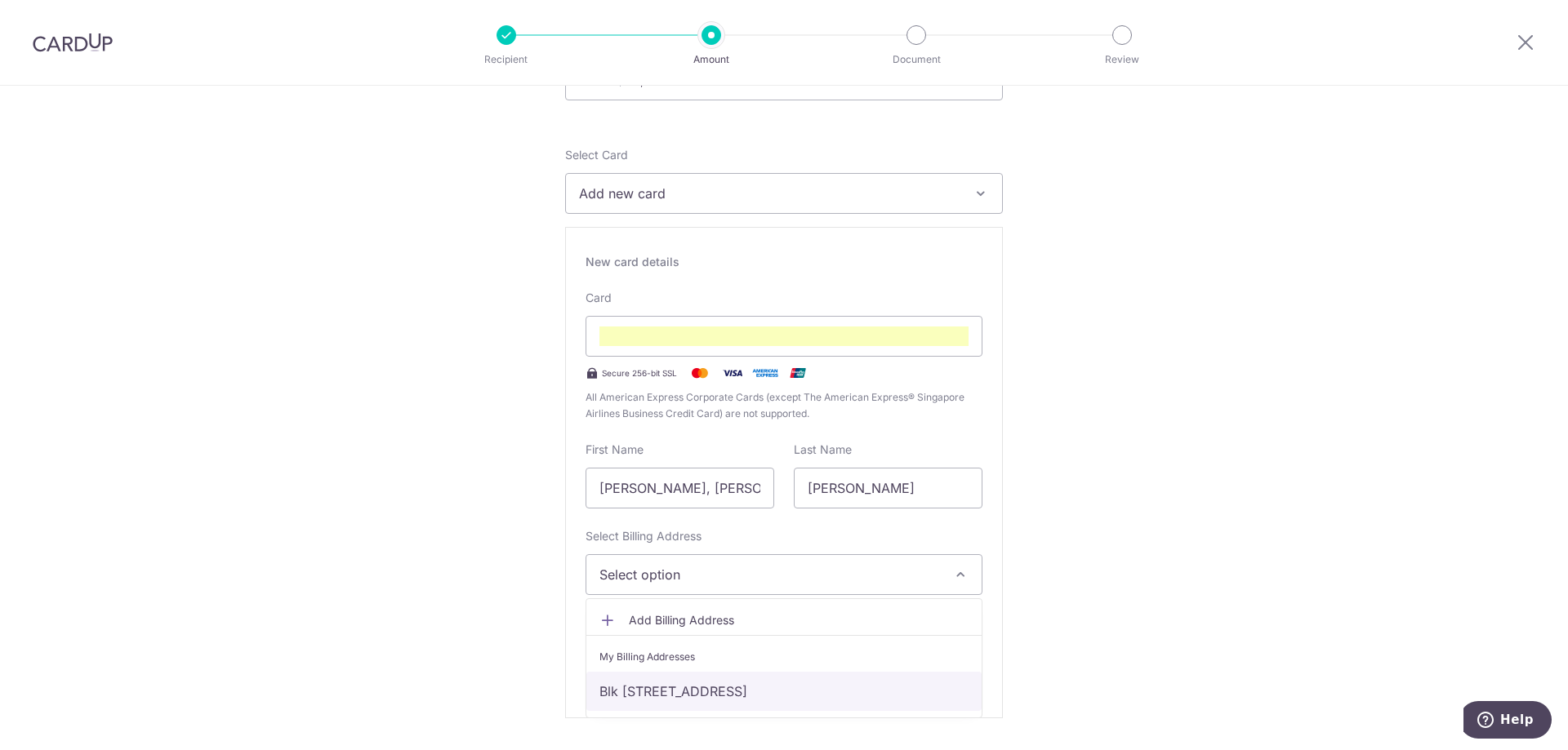
click at [706, 692] on link "Blk [STREET_ADDRESS]" at bounding box center [784, 692] width 396 height 40
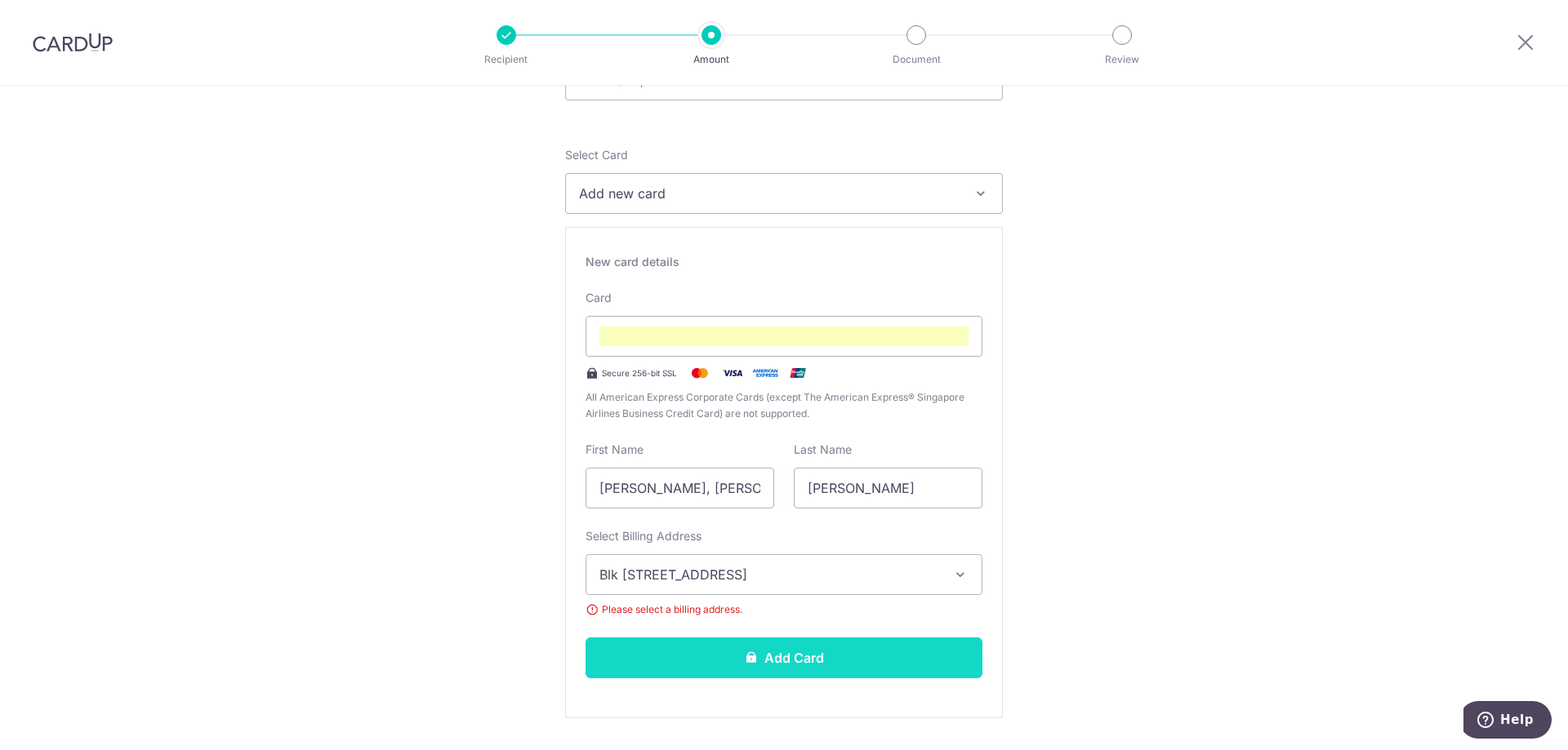
click at [789, 652] on button "Add Card" at bounding box center [784, 658] width 396 height 41
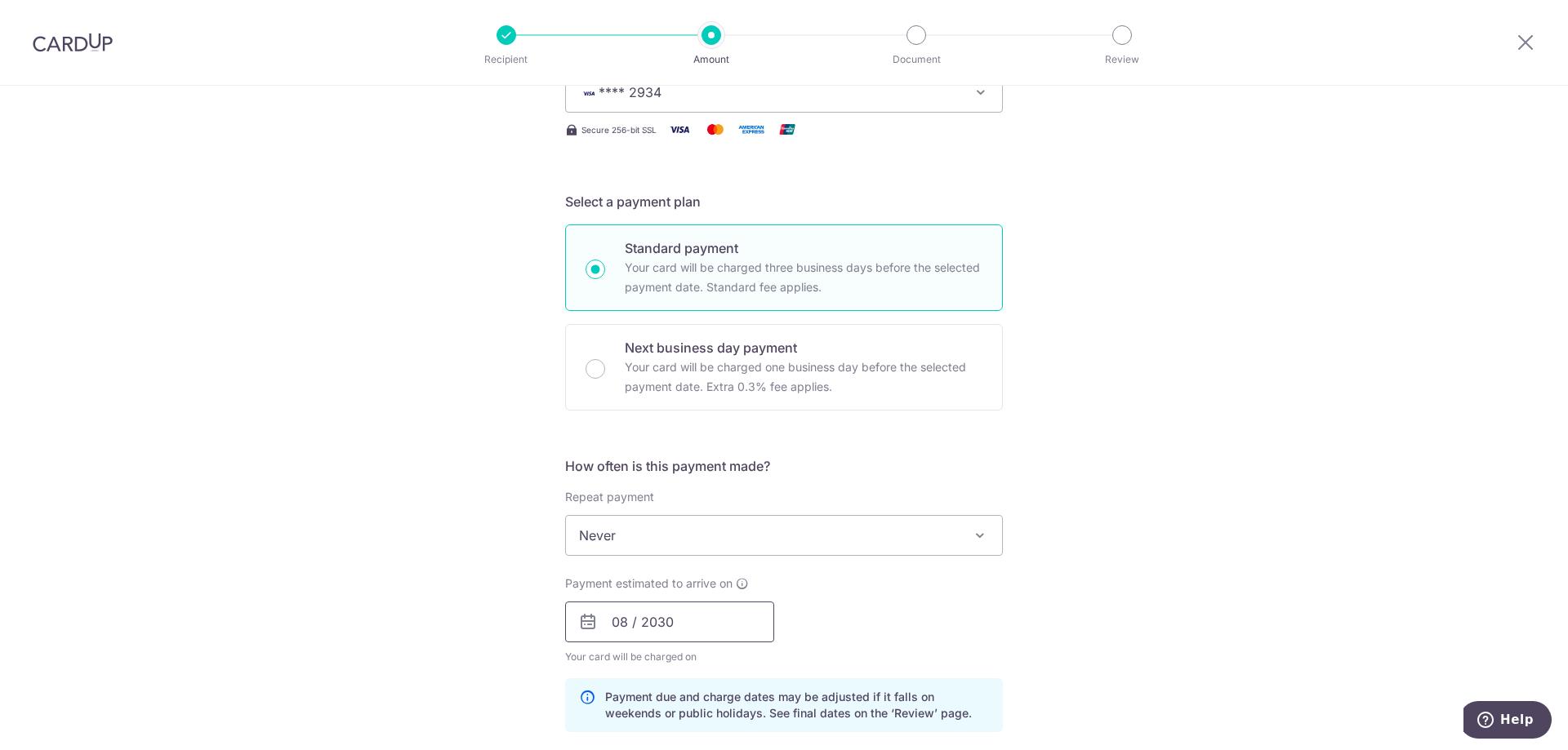
scroll to position [245, 0]
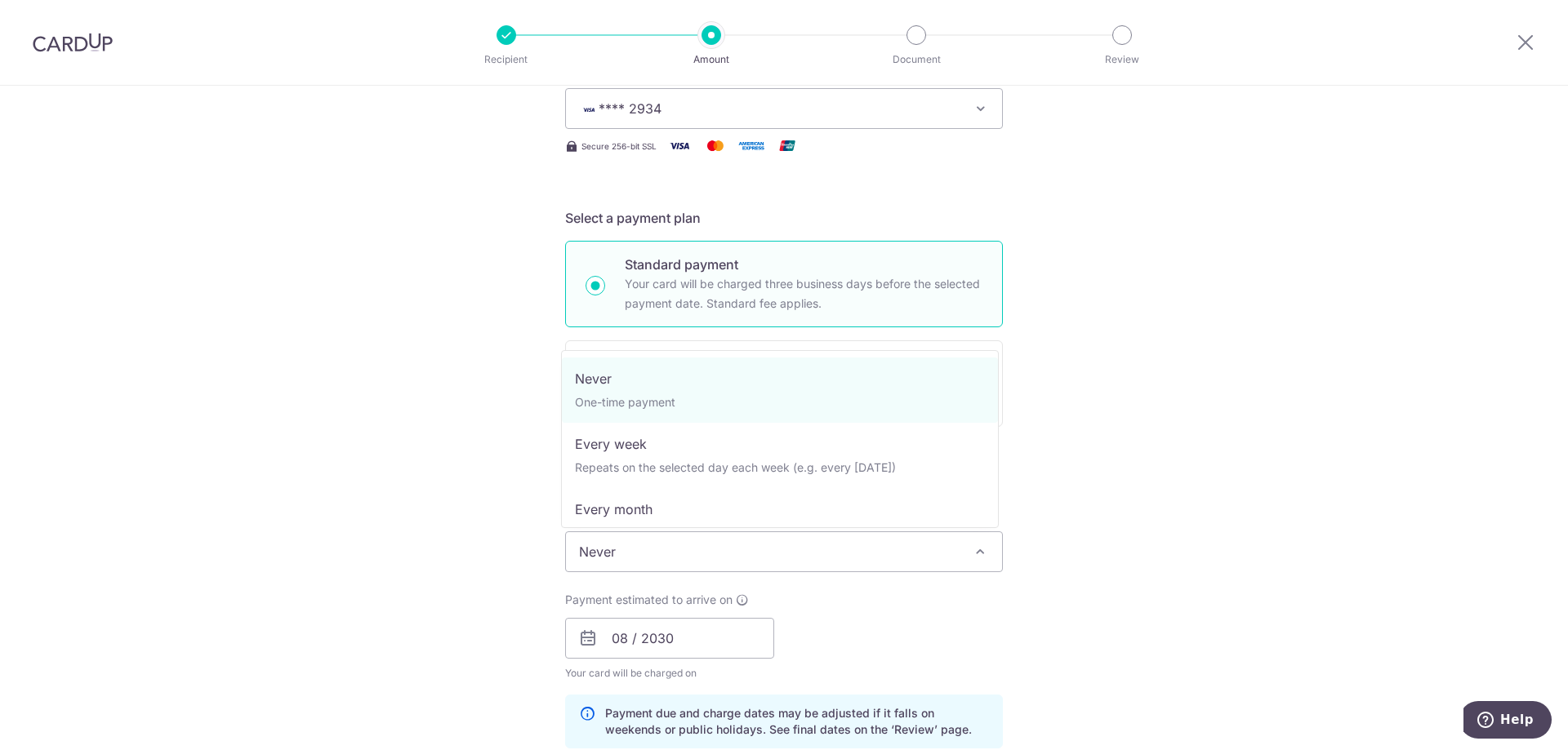
click at [975, 555] on span at bounding box center [980, 551] width 20 height 20
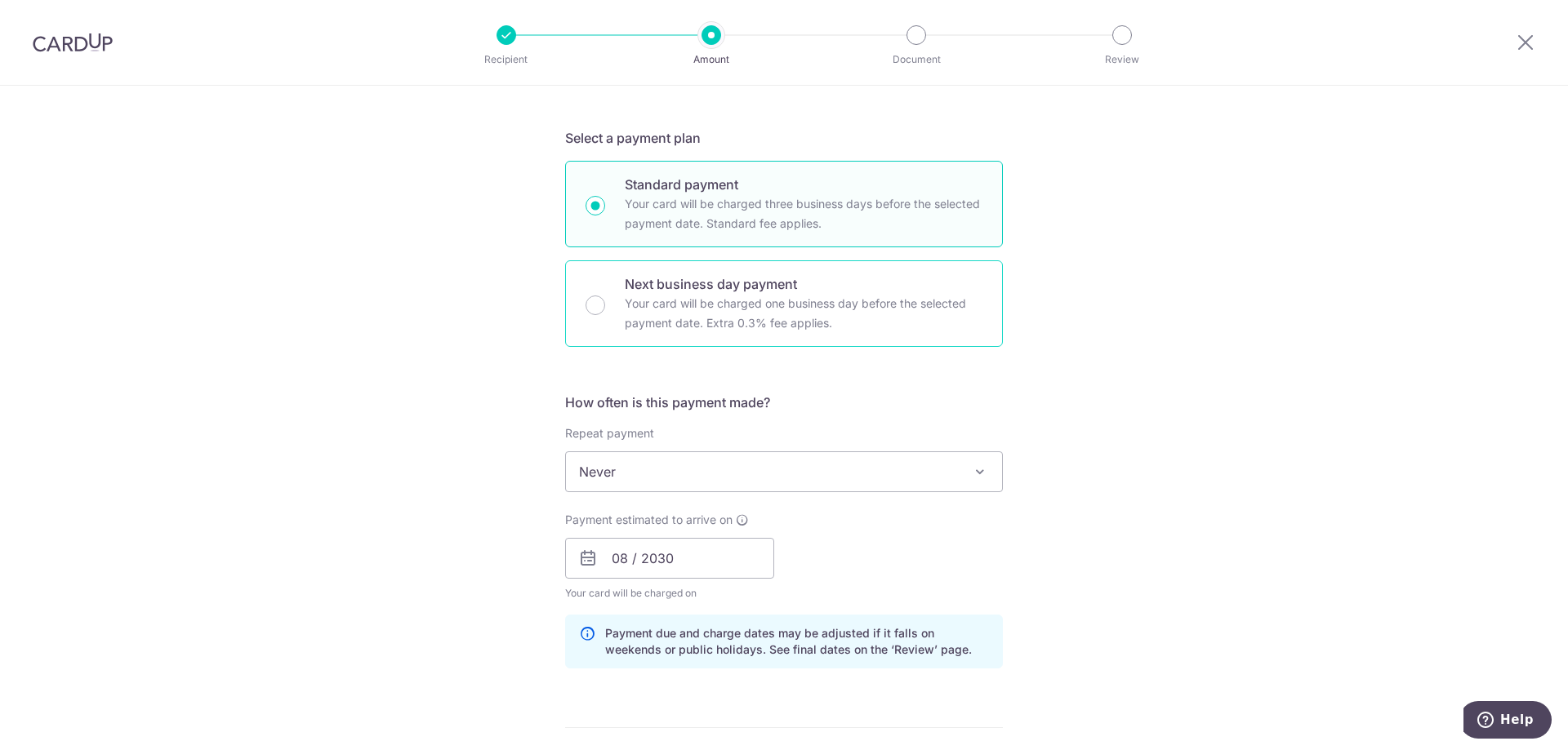
scroll to position [326, 0]
click at [721, 558] on input "08 / 2030" at bounding box center [669, 556] width 209 height 41
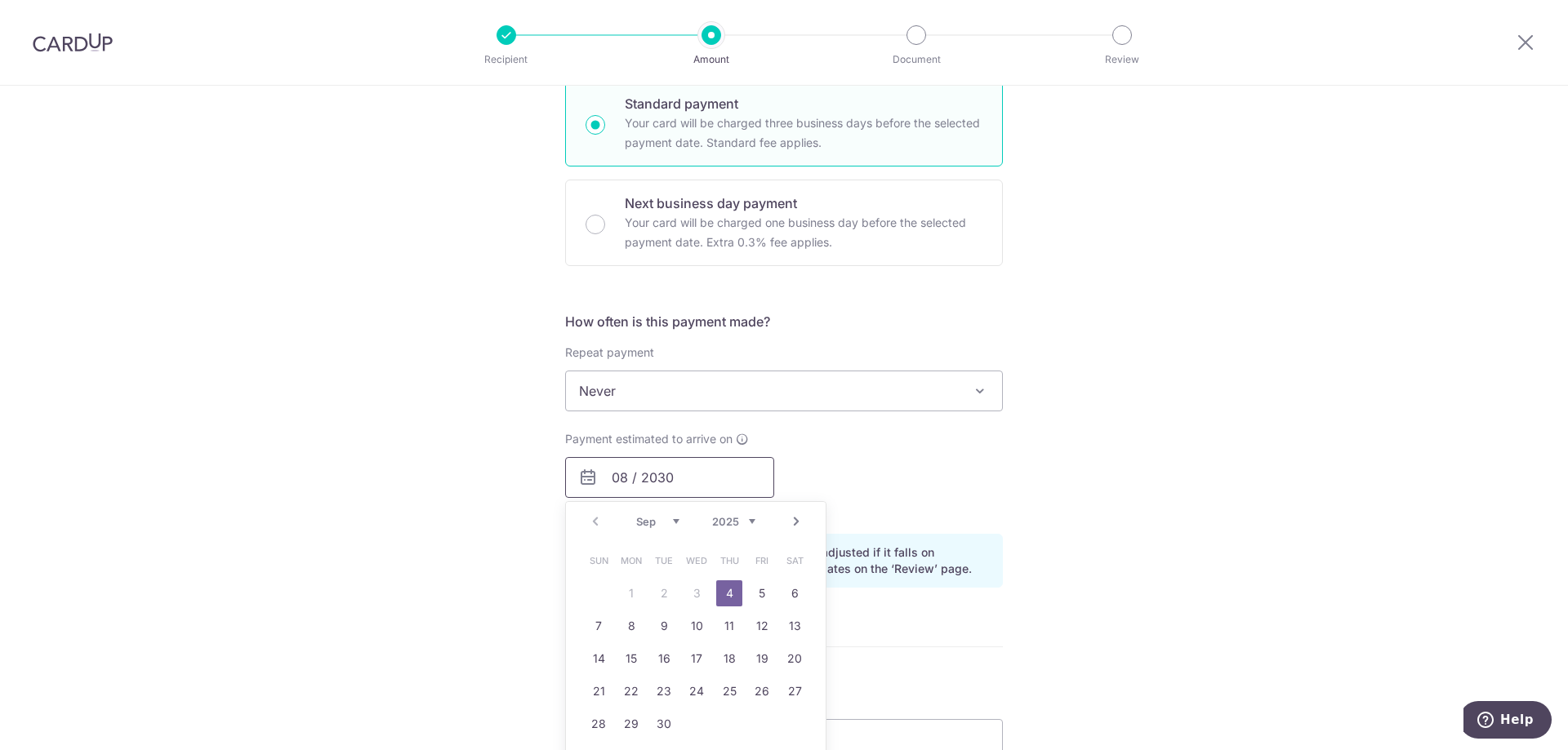
scroll to position [408, 0]
click at [719, 590] on link "4" at bounding box center [730, 591] width 26 height 26
type input "[DATE]"
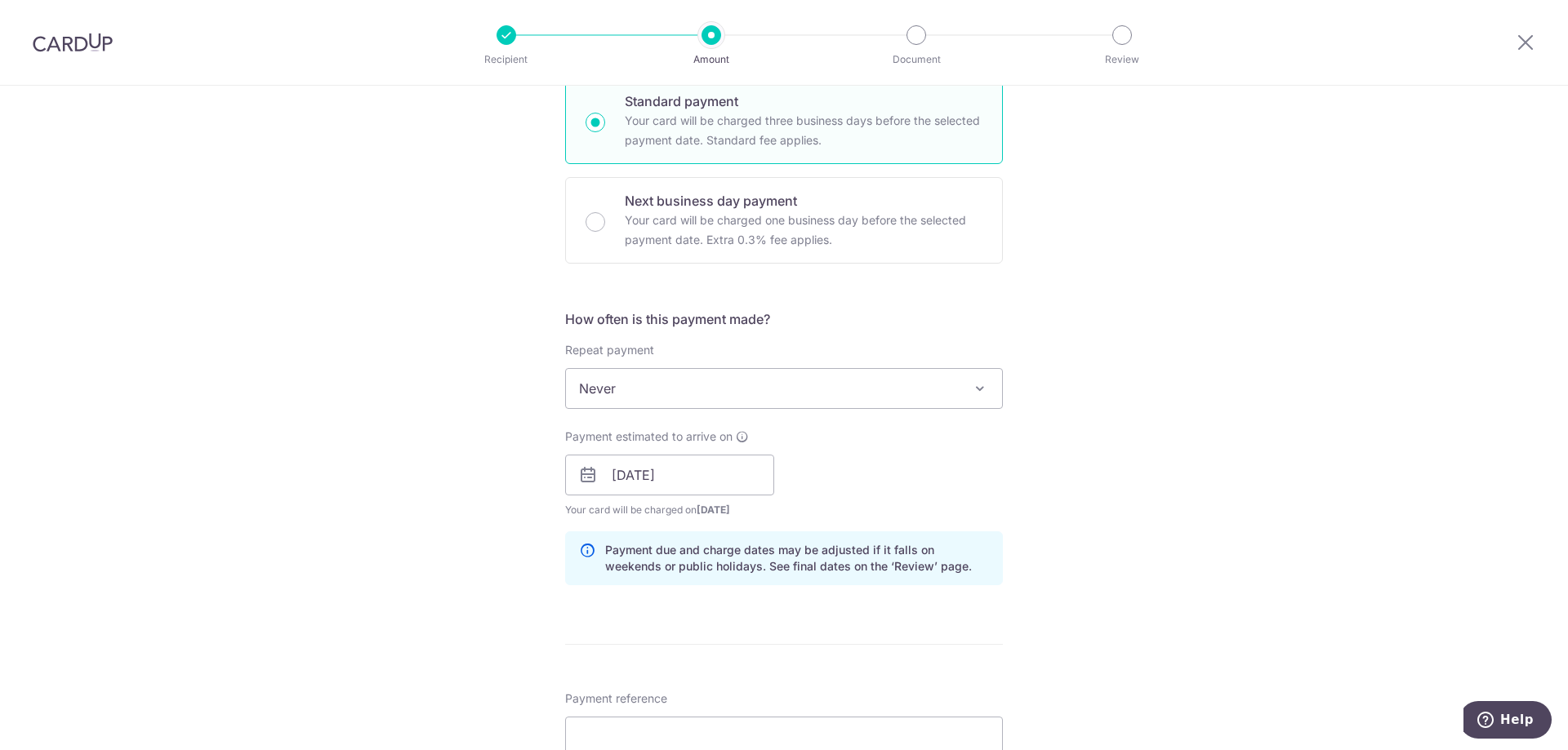
click at [836, 469] on div "Payment estimated to arrive on [DATE] Prev Next Sep Oct Nov [DATE] 2026 2027 20…" at bounding box center [784, 473] width 457 height 90
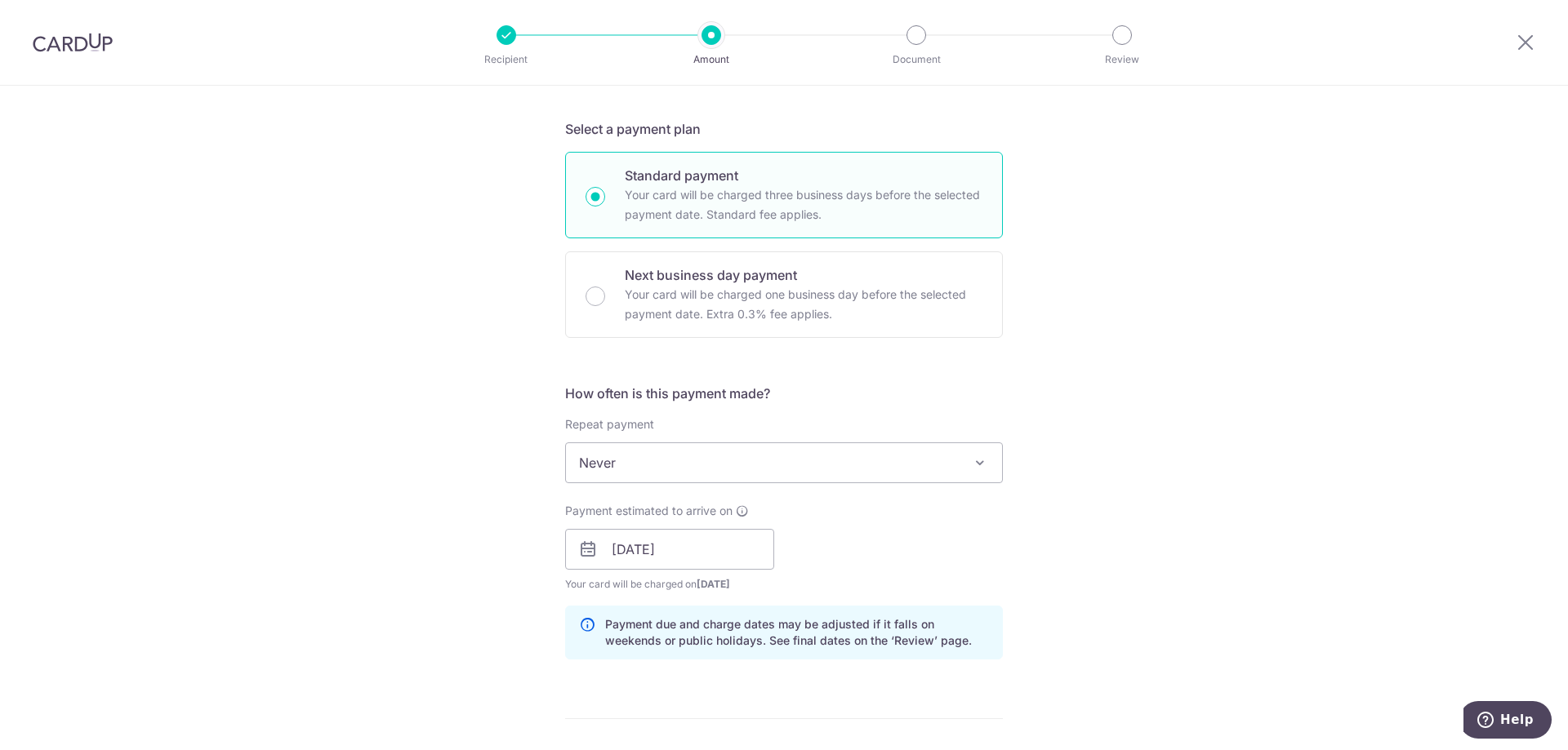
scroll to position [326, 0]
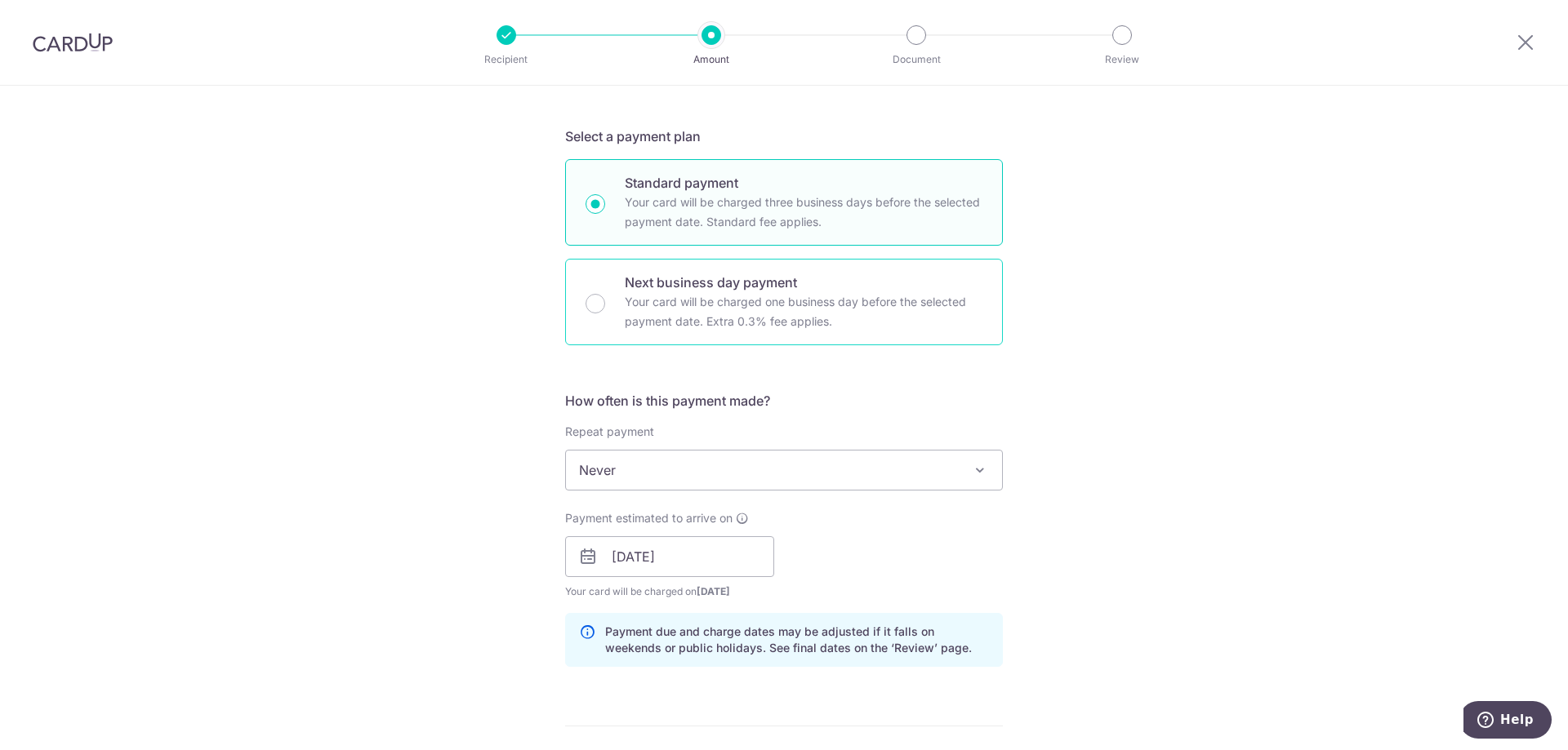
click at [765, 305] on p "Your card will be charged one business day before the selected payment date. Ex…" at bounding box center [803, 312] width 358 height 40
click at [605, 305] on input "Next business day payment Your card will be charged one business day before the…" at bounding box center [595, 303] width 20 height 20
radio input "false"
radio input "true"
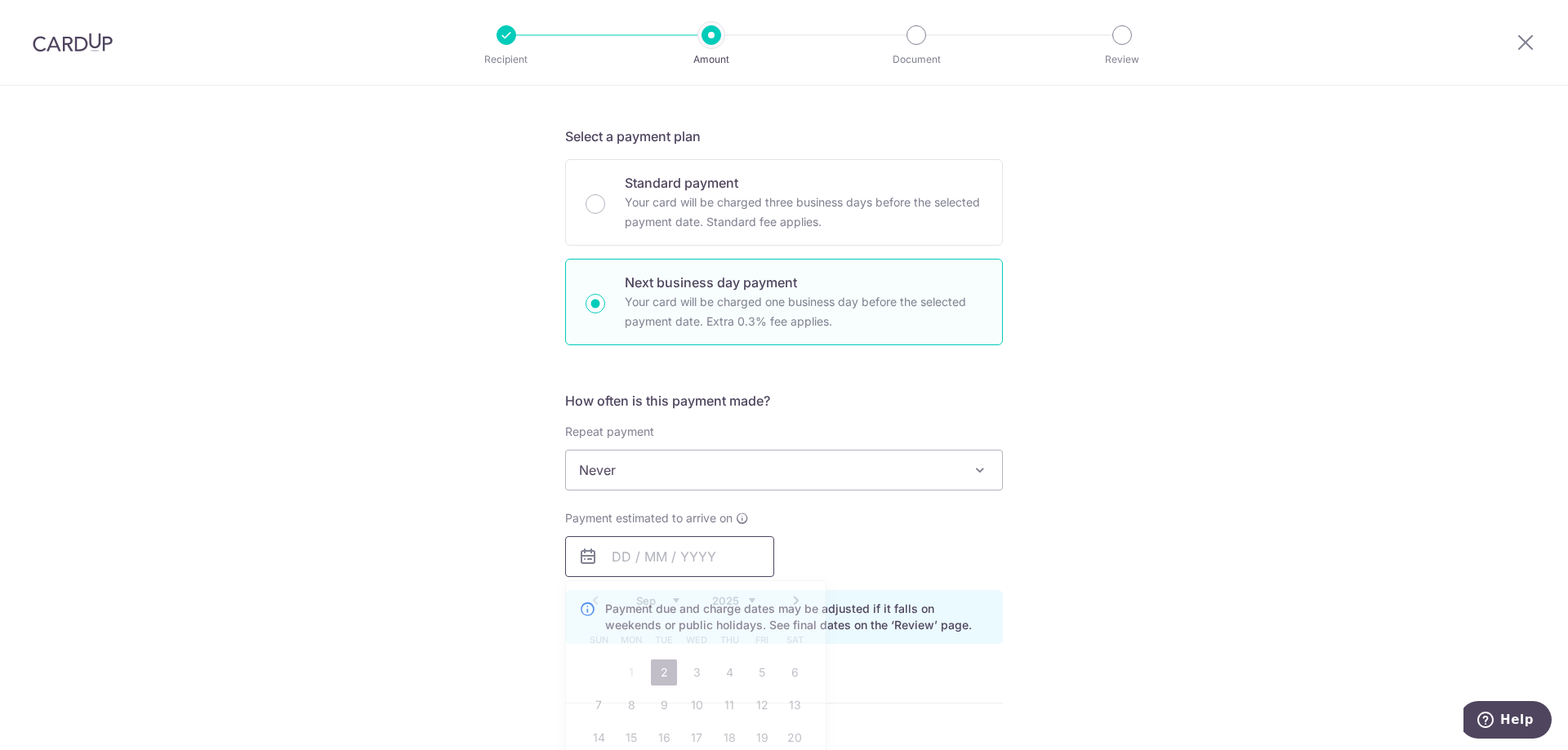
click at [726, 554] on input "text" at bounding box center [669, 556] width 209 height 41
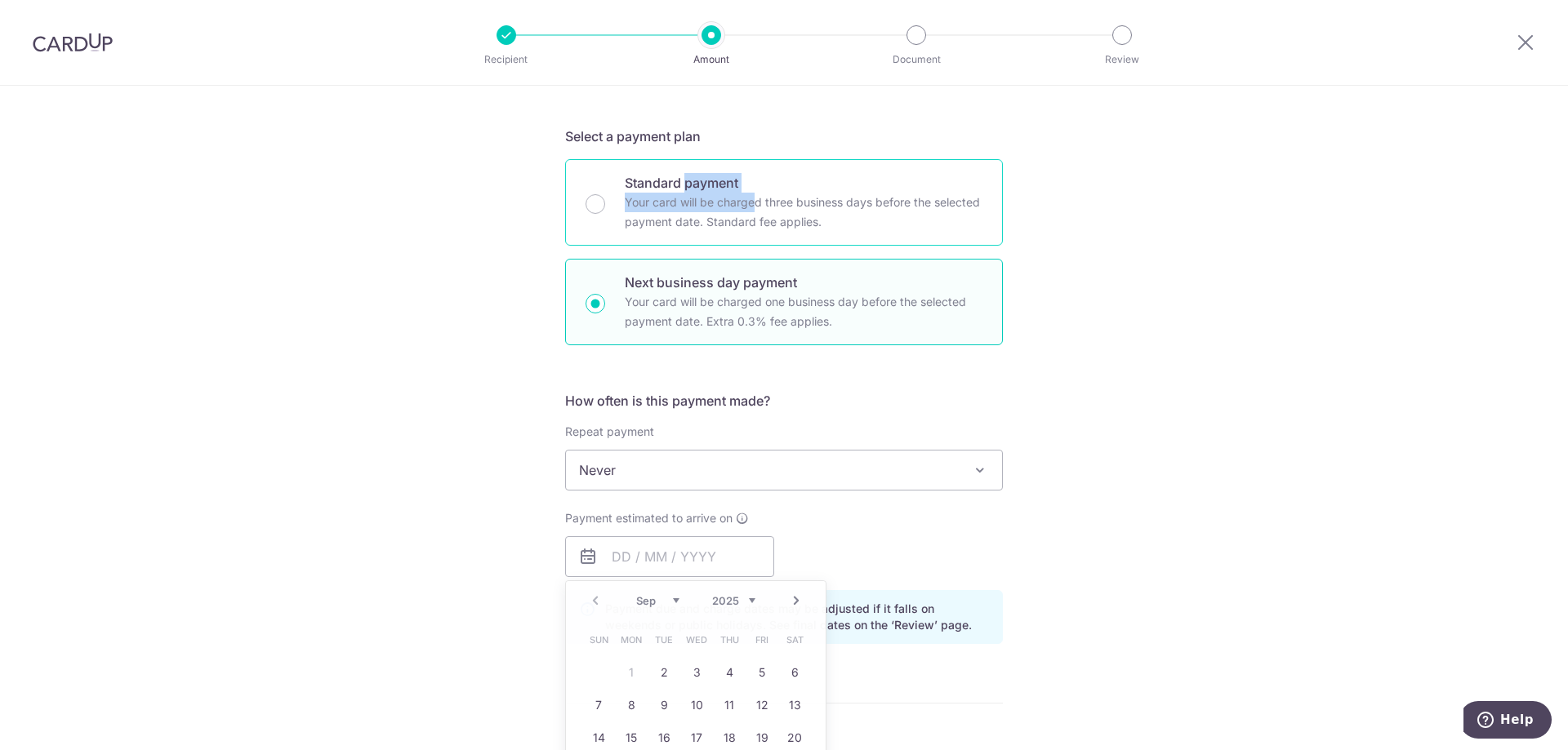
click at [684, 192] on label "Standard payment Your card will be charged three business days before the selec…" at bounding box center [803, 202] width 358 height 58
radio input "true"
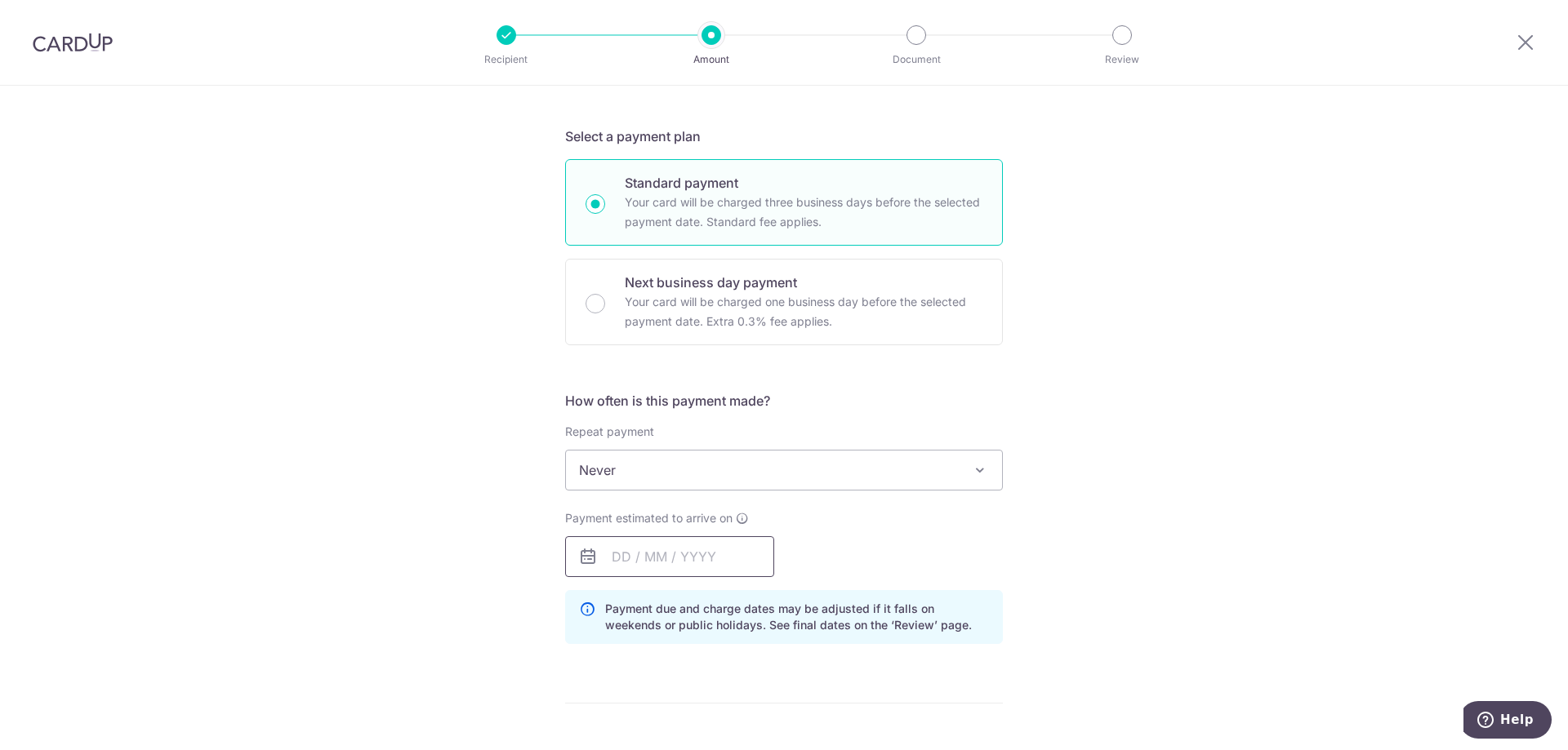
click at [705, 559] on input "text" at bounding box center [669, 556] width 209 height 41
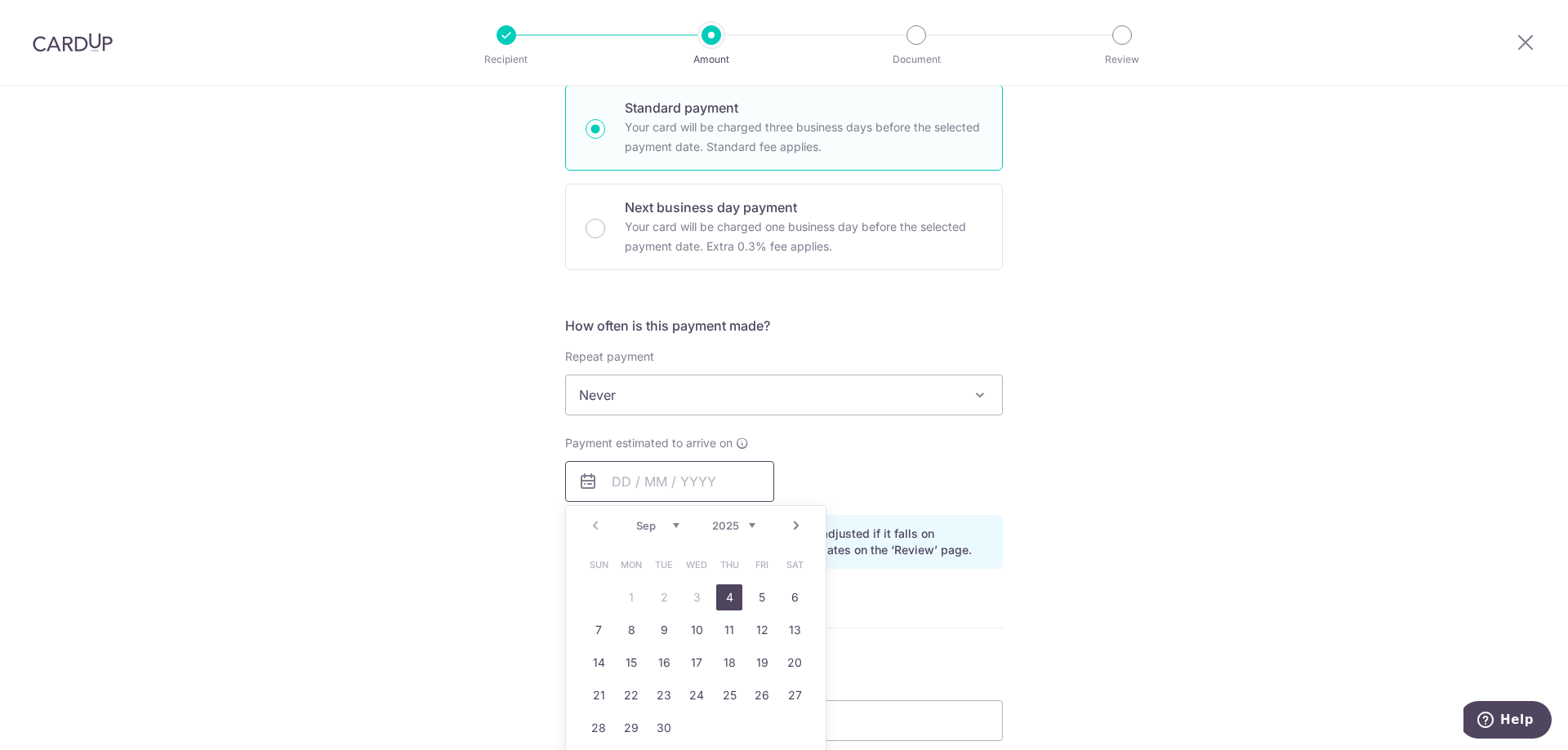
scroll to position [408, 0]
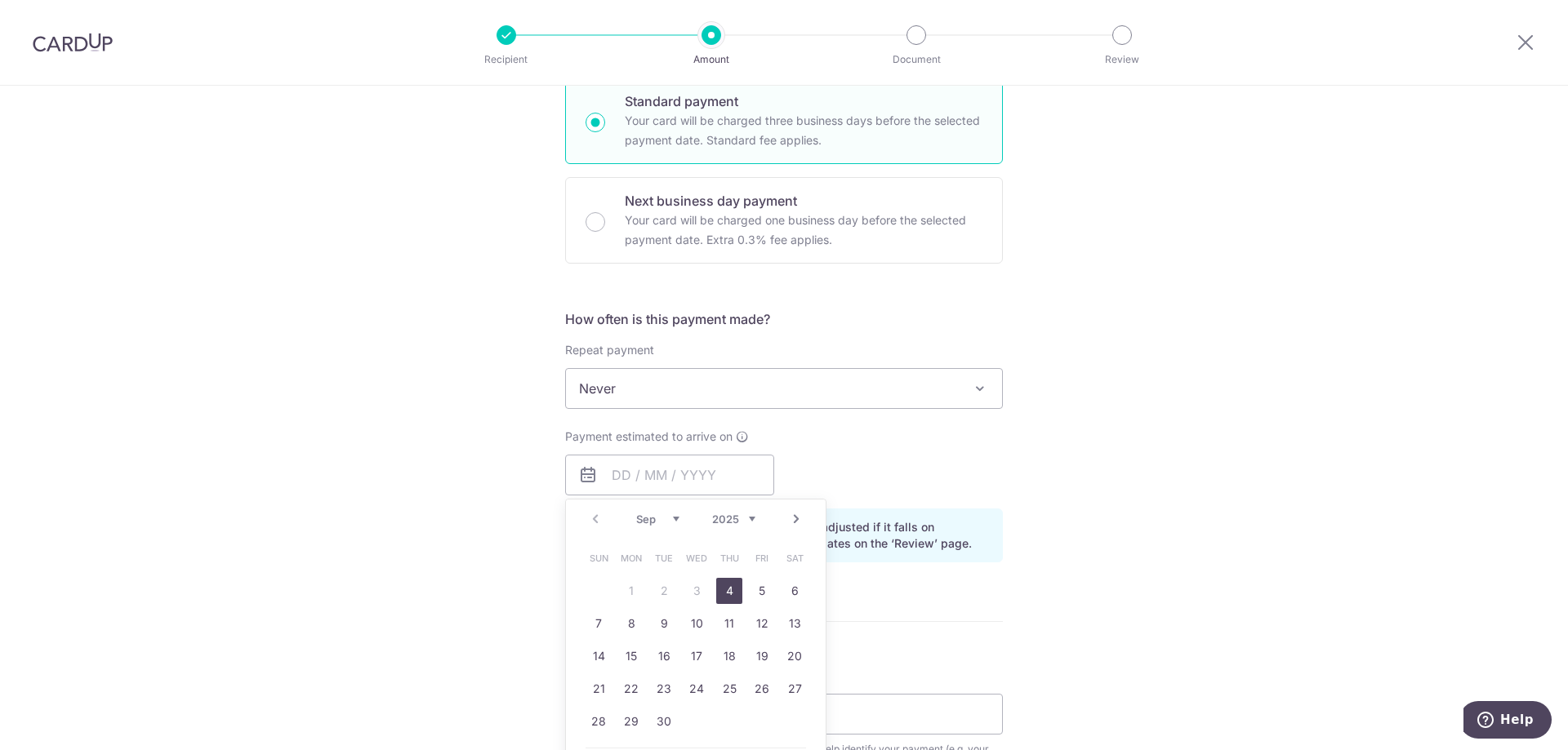
click at [731, 592] on link "4" at bounding box center [730, 591] width 26 height 26
type input "04/09/2025"
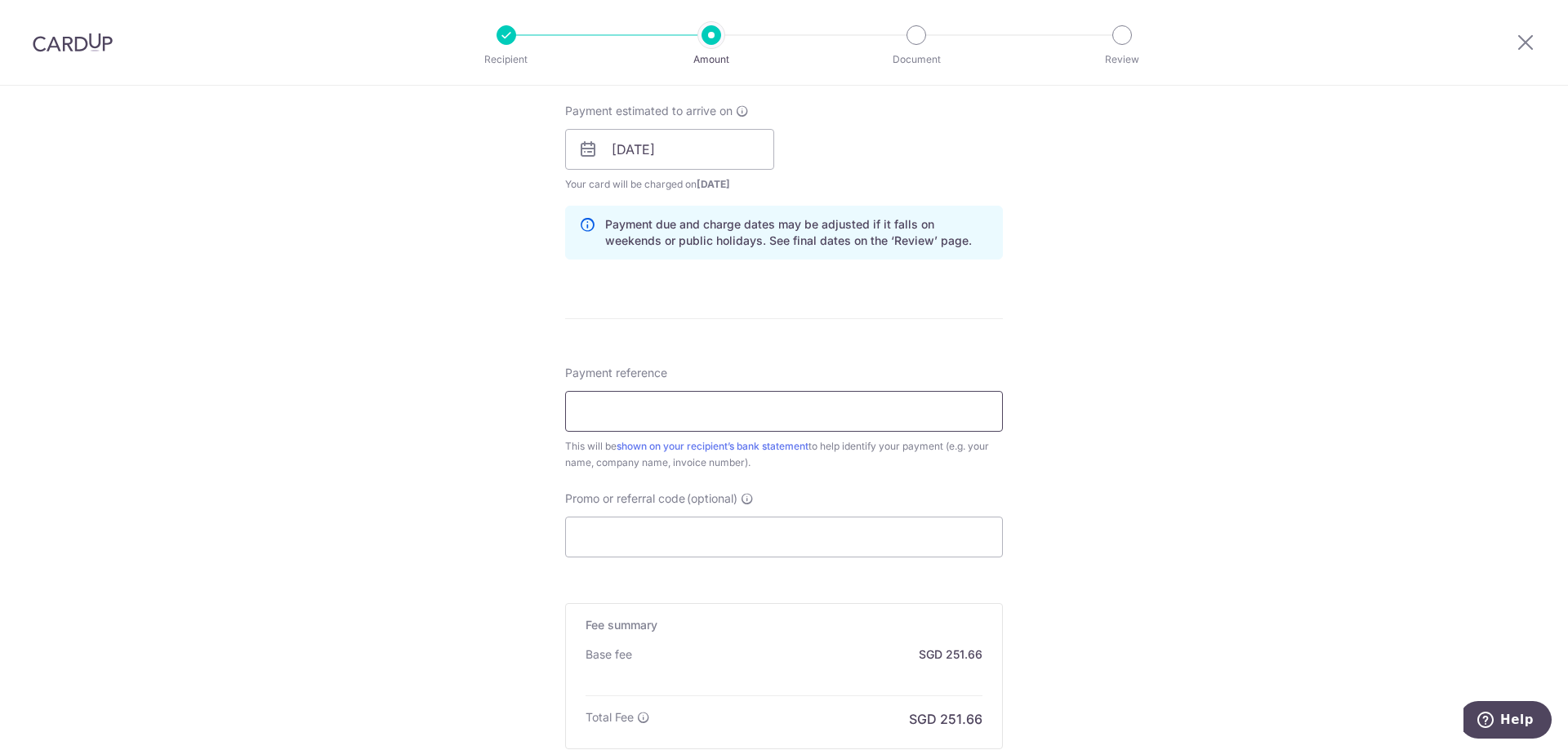
scroll to position [735, 0]
click at [715, 411] on input "Payment reference" at bounding box center [784, 409] width 438 height 41
click at [715, 413] on input "Payment reference" at bounding box center [784, 409] width 438 height 41
type input "PX250605815"
click at [681, 540] on input "Promo or referral code (optional)" at bounding box center [784, 536] width 438 height 41
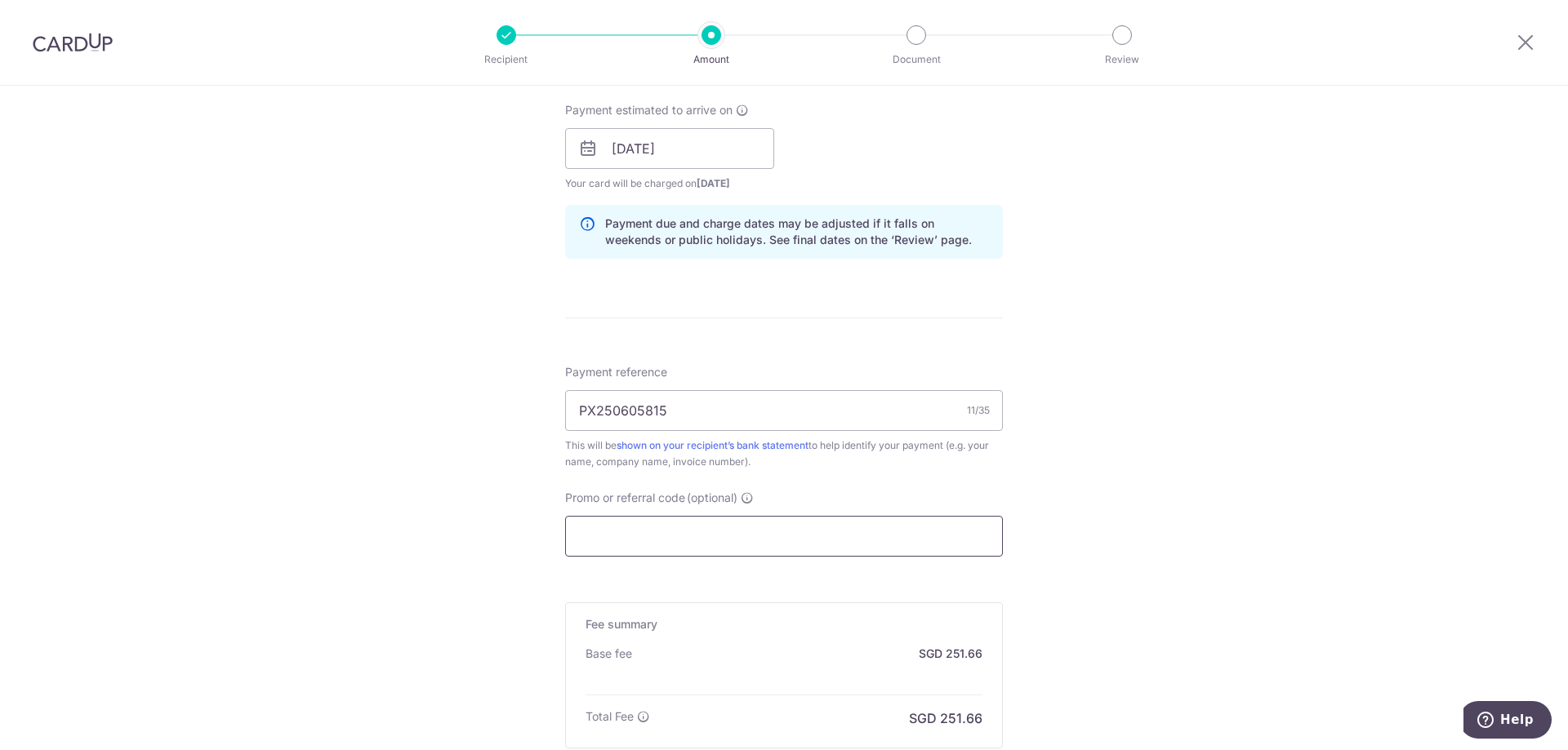
click at [616, 531] on input "Promo or referral code (optional)" at bounding box center [784, 536] width 438 height 41
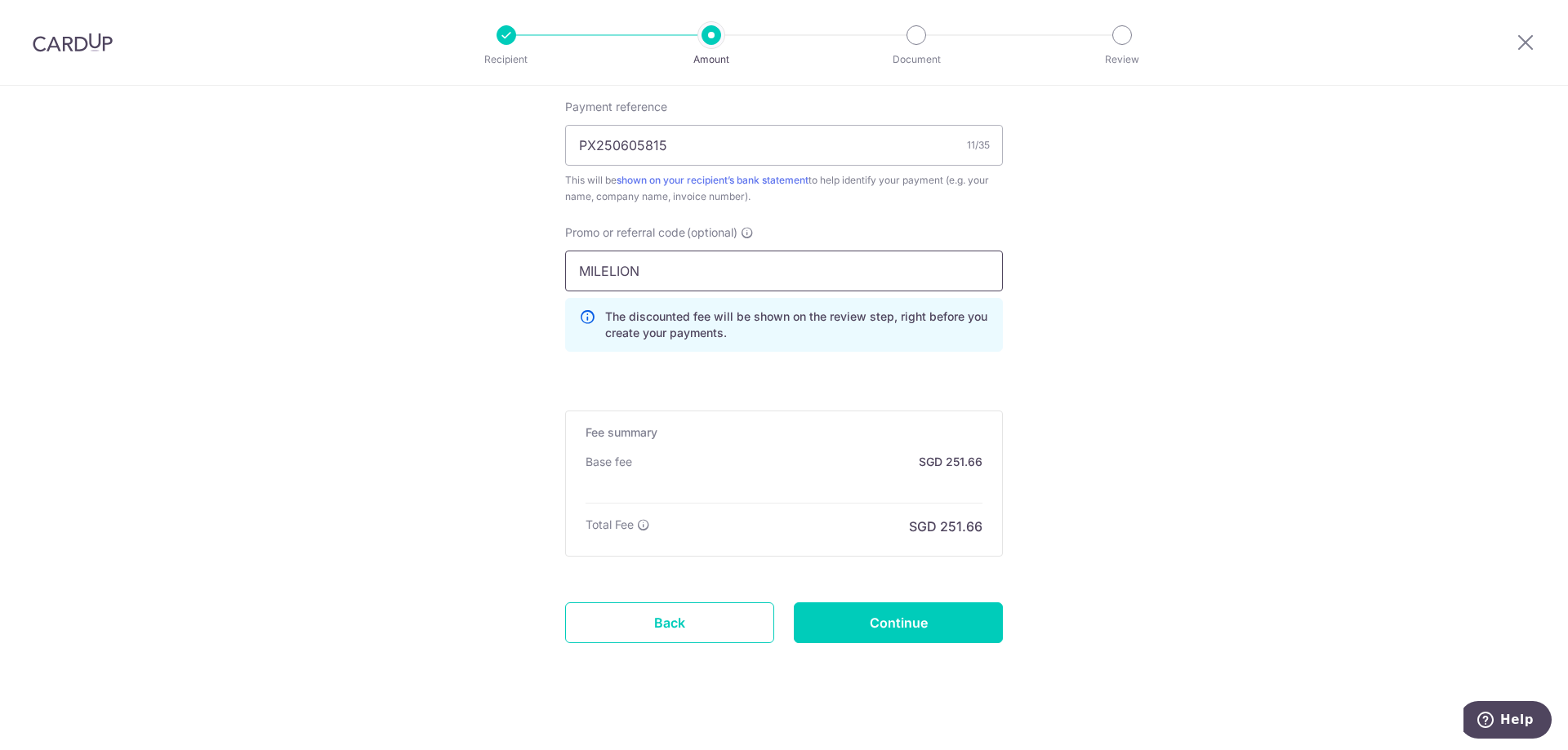
scroll to position [1015, 0]
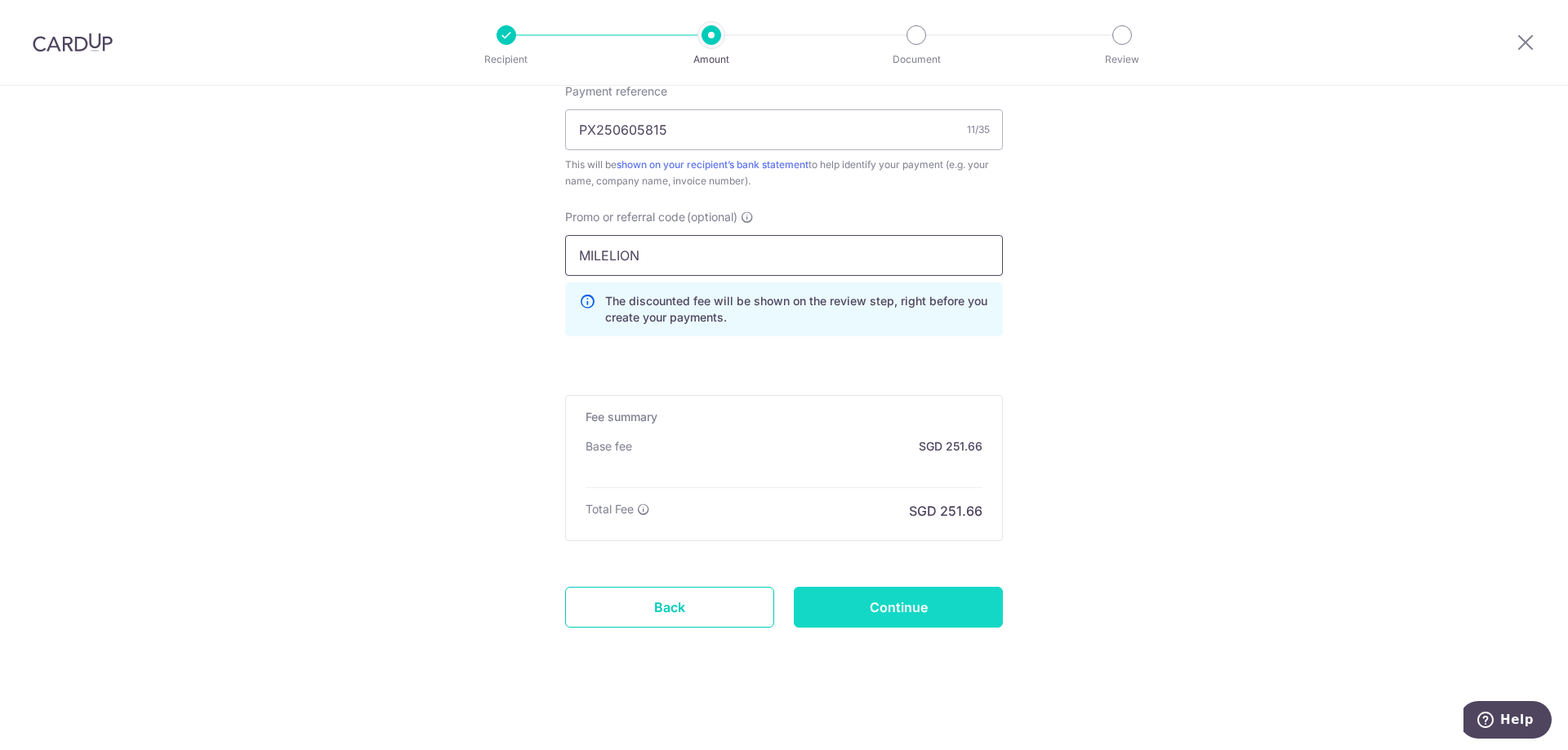
type input "MILELION"
click at [894, 605] on input "Continue" at bounding box center [898, 607] width 209 height 41
type input "Create Schedule"
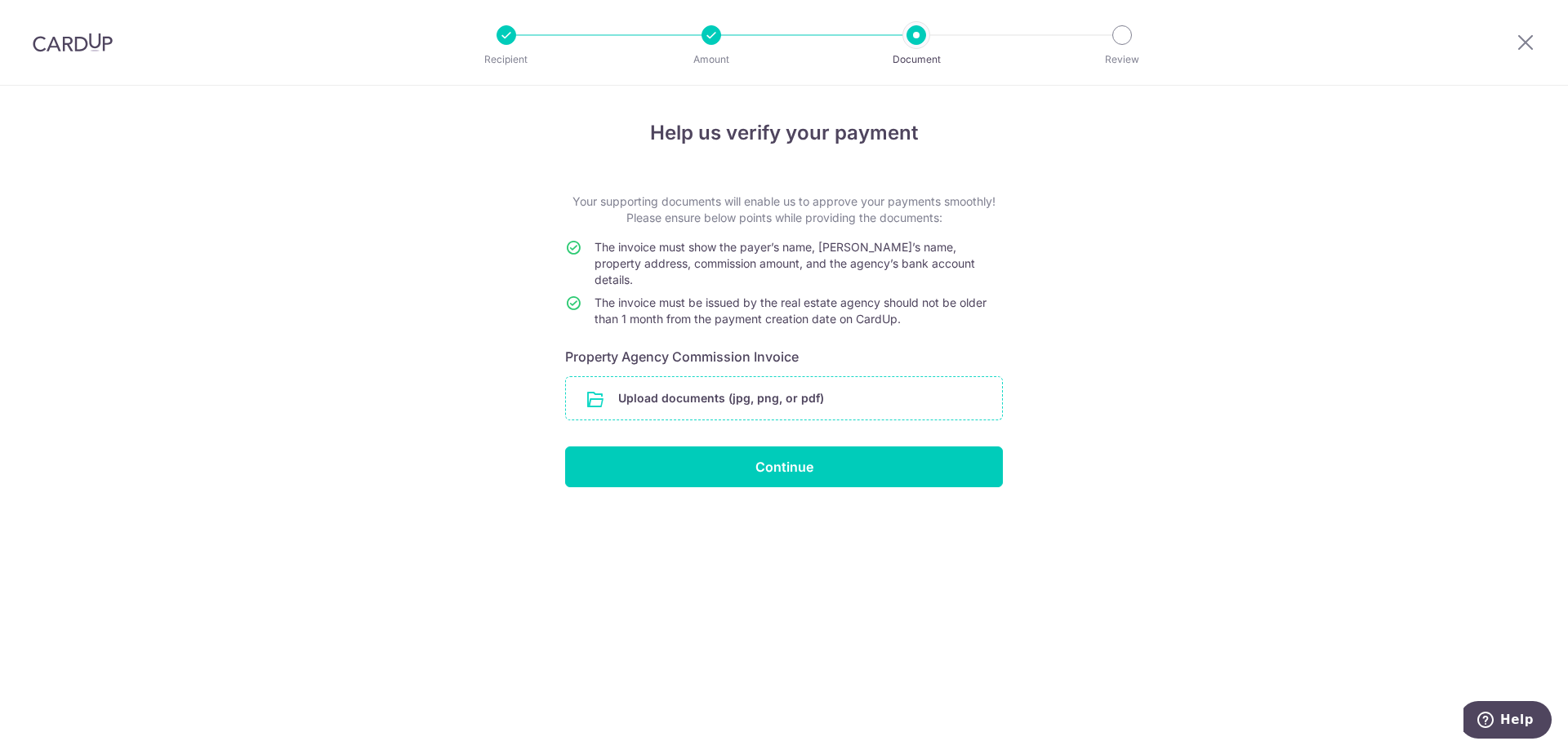
click at [753, 381] on input "file" at bounding box center [784, 398] width 436 height 42
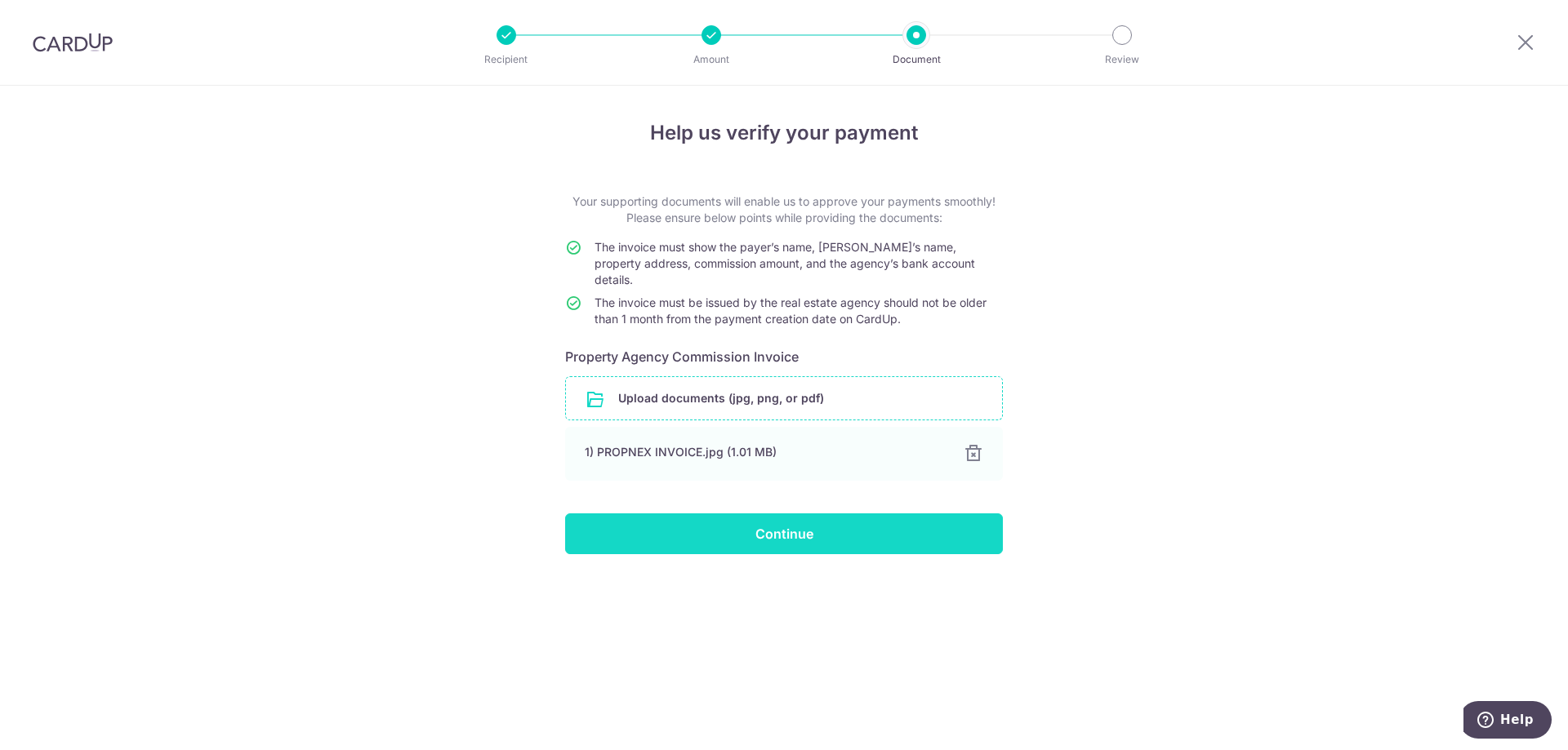
click at [792, 523] on input "Continue" at bounding box center [784, 533] width 438 height 41
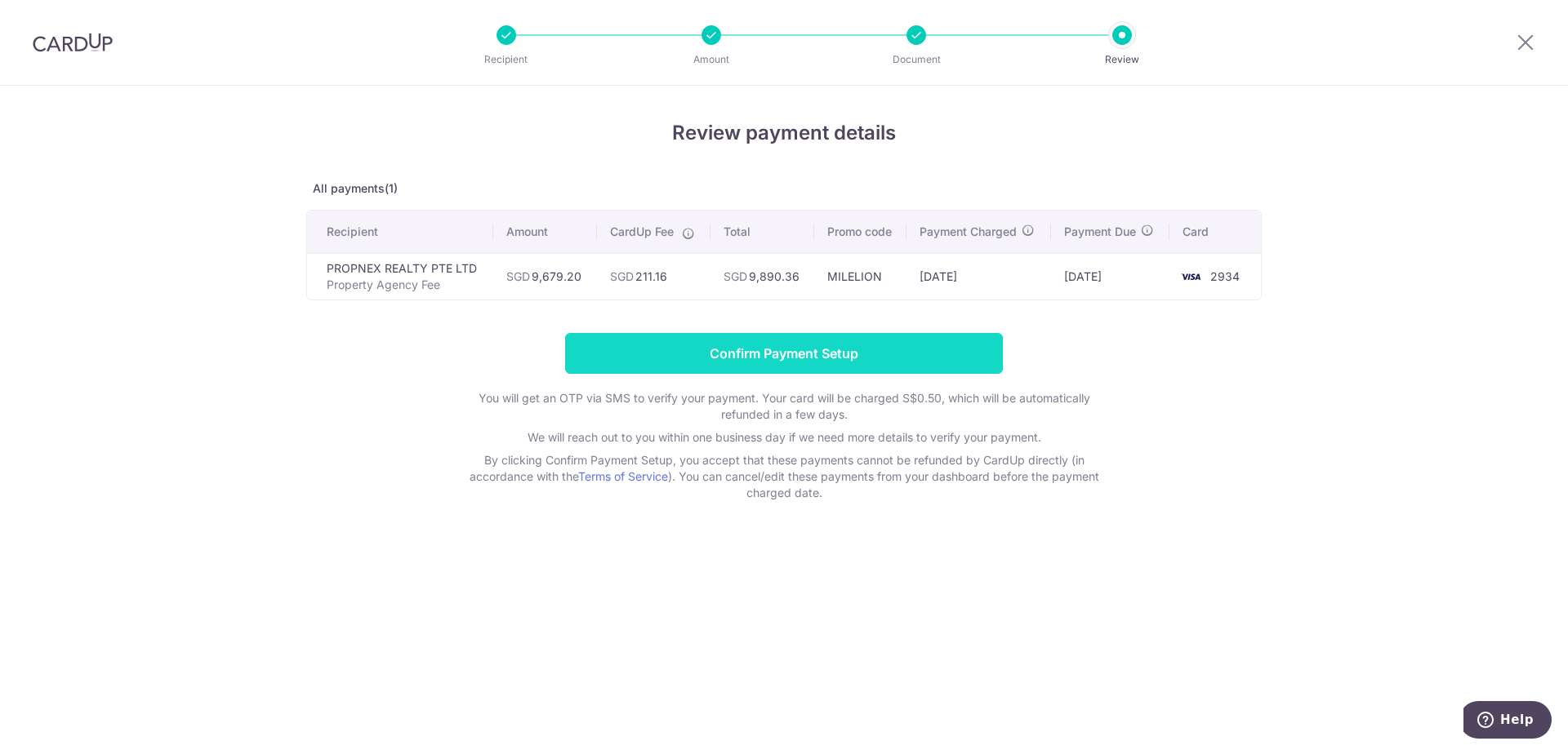
click at [717, 353] on input "Confirm Payment Setup" at bounding box center [784, 353] width 438 height 41
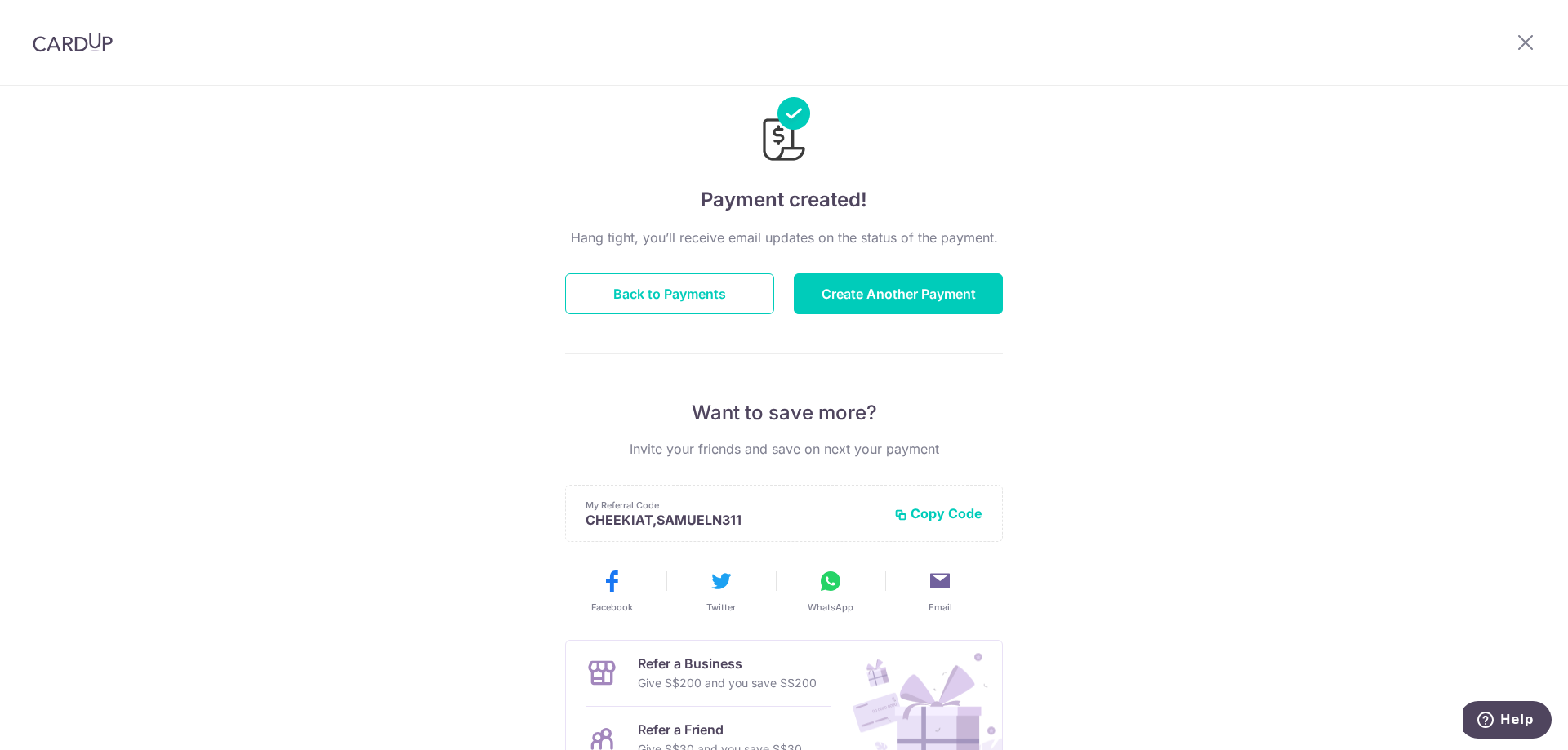
scroll to position [82, 0]
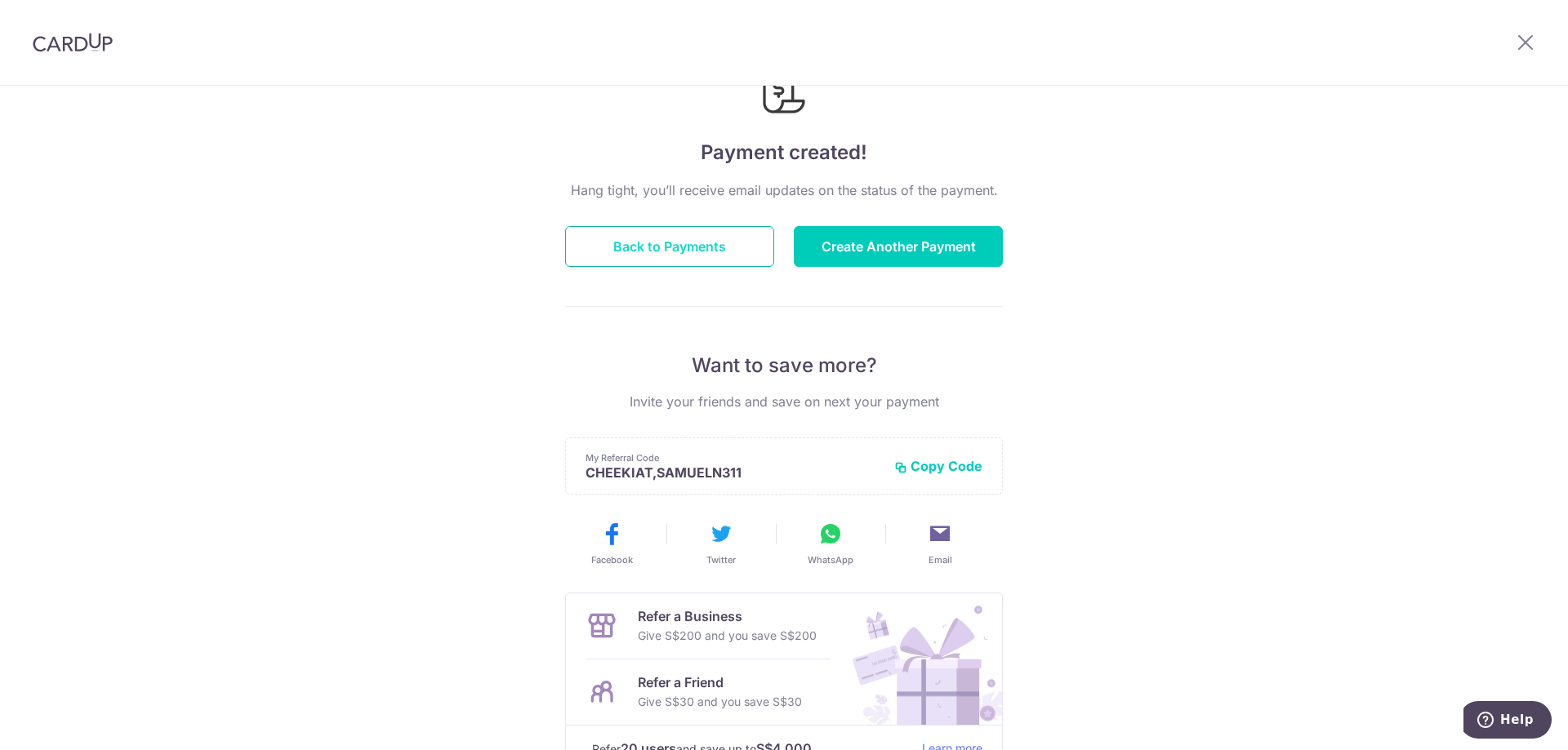
click at [681, 251] on button "Back to Payments" at bounding box center [669, 246] width 209 height 41
